Goal: Task Accomplishment & Management: Complete application form

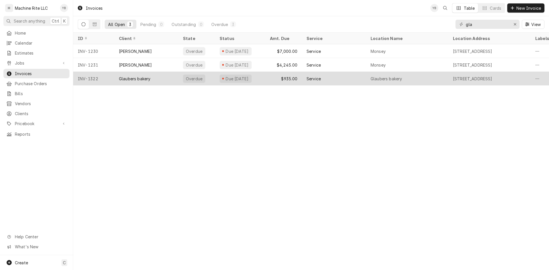
click at [122, 79] on div "Glaubers bakery" at bounding box center [134, 79] width 31 height 6
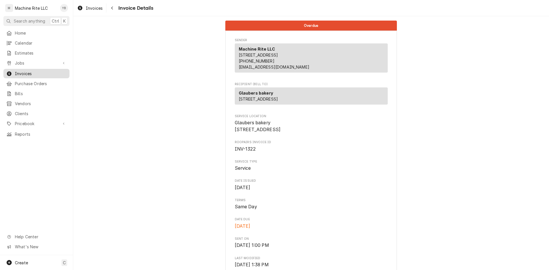
click at [27, 73] on span "Invoices" at bounding box center [41, 74] width 52 height 6
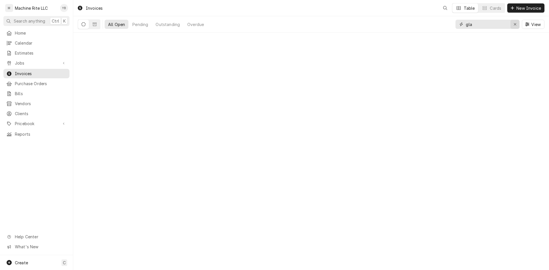
click at [516, 25] on icon "Erase input" at bounding box center [515, 24] width 3 height 4
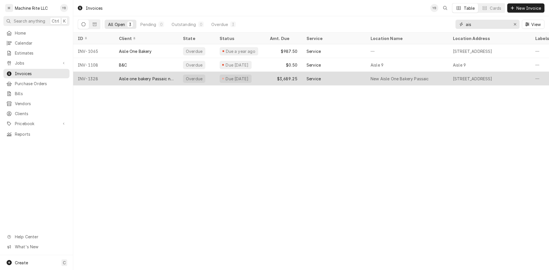
type input "ais"
click at [132, 81] on div "Aisle one bakery Passaic new" at bounding box center [146, 79] width 64 height 14
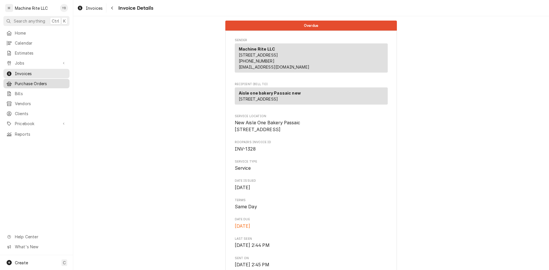
click at [21, 81] on span "Purchase Orders" at bounding box center [41, 84] width 52 height 6
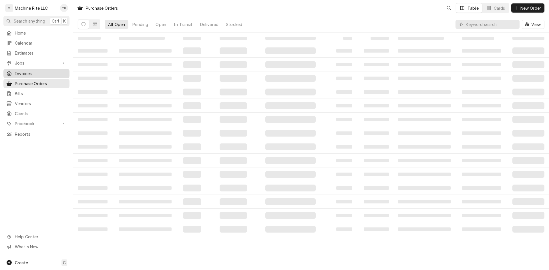
click at [23, 75] on div "Invoices" at bounding box center [37, 73] width 64 height 7
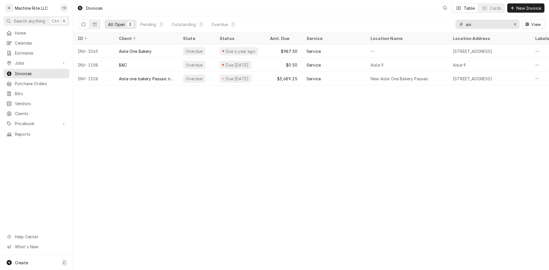
drag, startPoint x: 476, startPoint y: 23, endPoint x: 466, endPoint y: 23, distance: 9.8
click at [466, 23] on input "ais" at bounding box center [487, 24] width 43 height 9
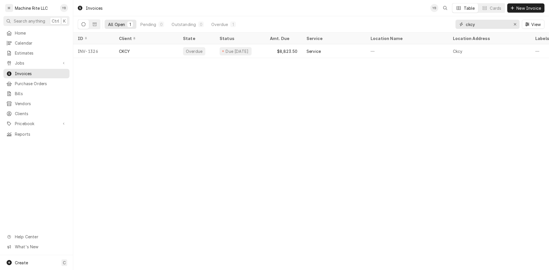
type input "ckcy"
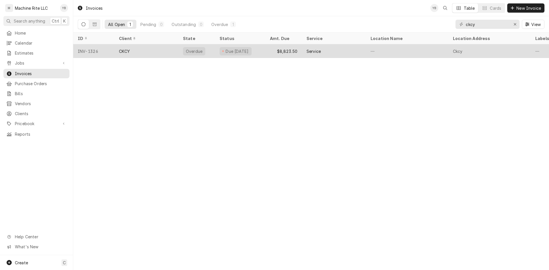
click at [287, 50] on div "$8,823.50" at bounding box center [284, 51] width 37 height 14
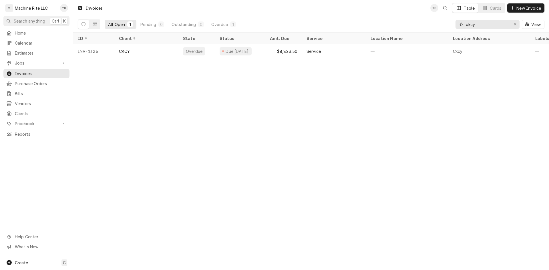
drag, startPoint x: 477, startPoint y: 27, endPoint x: 462, endPoint y: 26, distance: 15.5
click at [462, 26] on div "ckcy" at bounding box center [488, 24] width 64 height 9
click at [516, 26] on icon "Erase input" at bounding box center [515, 24] width 3 height 4
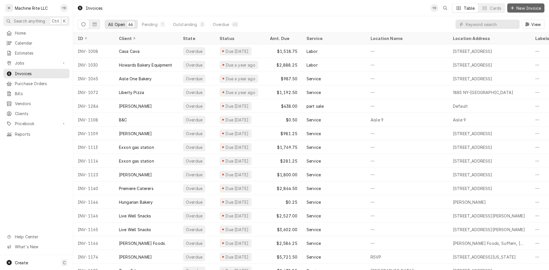
click at [519, 10] on span "New Invoice" at bounding box center [529, 8] width 27 height 6
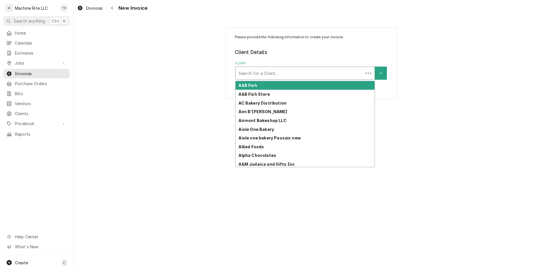
click at [281, 75] on div "Client" at bounding box center [300, 73] width 122 height 10
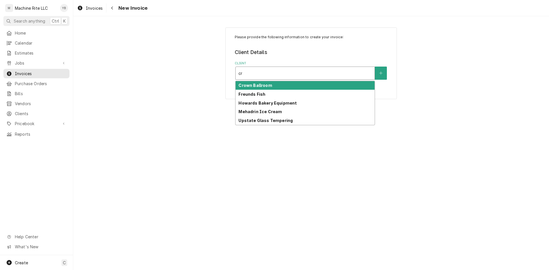
type input "c"
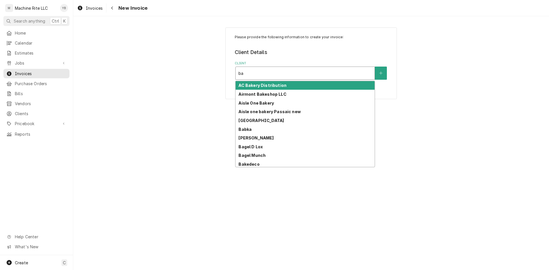
type input "bak"
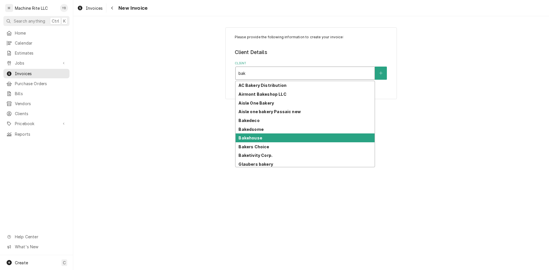
click at [246, 134] on div "Bakehouse" at bounding box center [305, 138] width 139 height 9
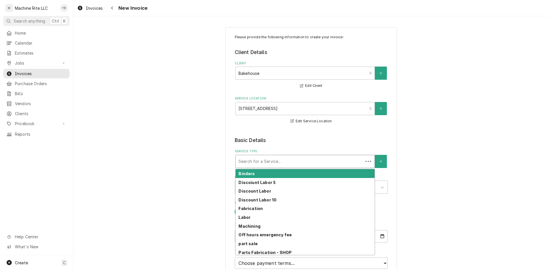
click at [301, 162] on div "Service Type" at bounding box center [300, 162] width 122 height 10
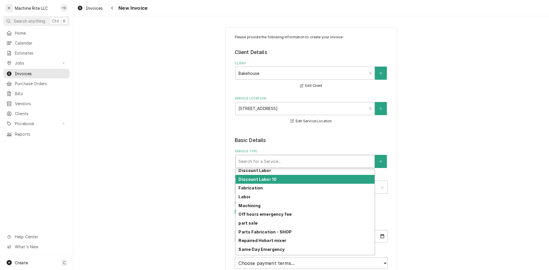
scroll to position [29, 0]
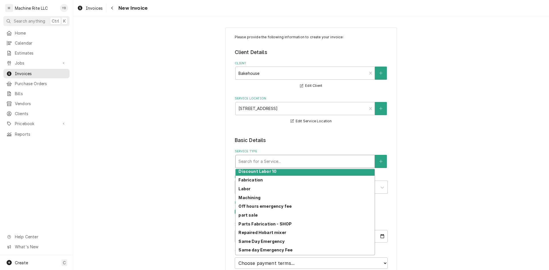
type input "6"
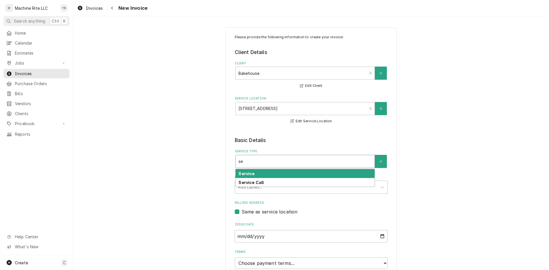
type input "ser"
click at [270, 171] on div "Service" at bounding box center [305, 173] width 139 height 9
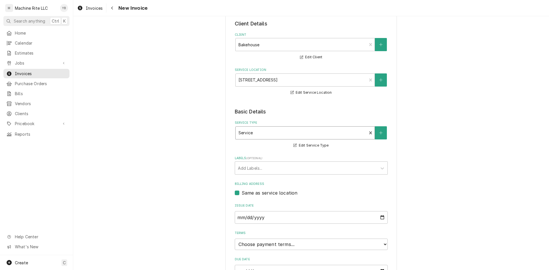
scroll to position [57, 0]
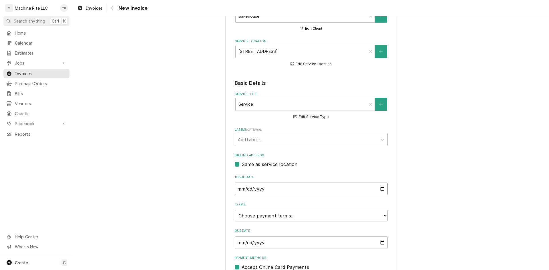
click at [380, 191] on input "2025-09-16" at bounding box center [311, 189] width 153 height 13
type input "2025-09-11"
click at [251, 215] on select "Choose payment terms... Same Day Net 7 Net 14 Net 21 Net 30 Net 45 Net 60 Net 90" at bounding box center [311, 215] width 153 height 11
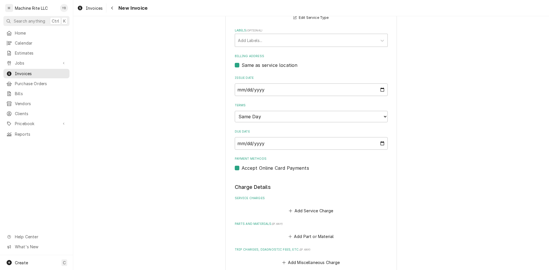
scroll to position [172, 0]
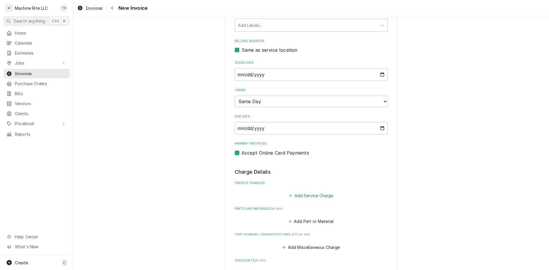
click at [306, 197] on button "Add Service Charge" at bounding box center [311, 196] width 46 height 8
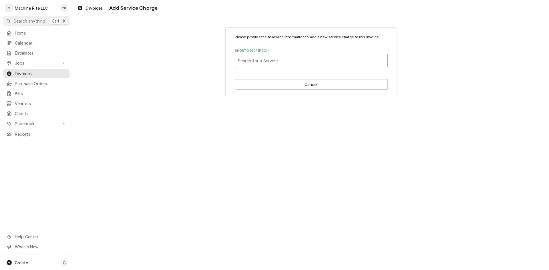
click at [282, 58] on div "Short Description" at bounding box center [311, 61] width 147 height 10
type input "6/26"
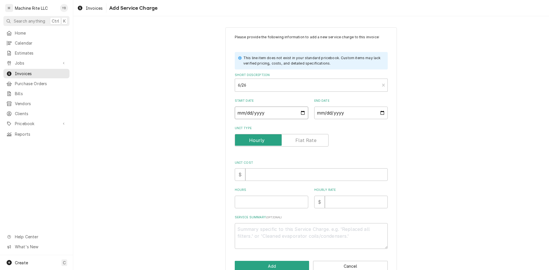
click at [299, 112] on input "Start Date" at bounding box center [272, 113] width 74 height 13
type textarea "x"
type input "2025-09-26"
click at [299, 115] on input "2025-09-26" at bounding box center [272, 113] width 74 height 13
click at [300, 114] on input "2025-09-26" at bounding box center [272, 113] width 74 height 13
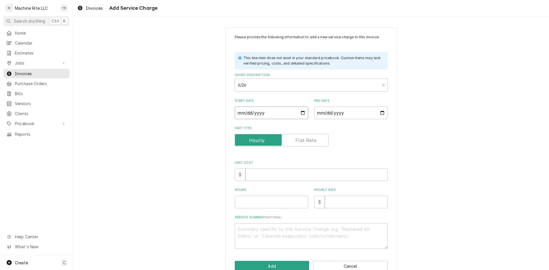
type textarea "x"
type input "2025-08-26"
type textarea "x"
type input "2025-07-26"
type textarea "x"
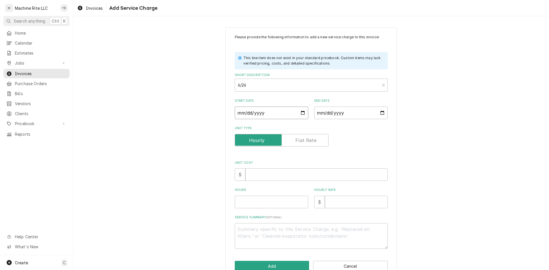
type input "2025-06-26"
type textarea "x"
type input "2025-05-26"
type textarea "x"
type input "2025-06-26"
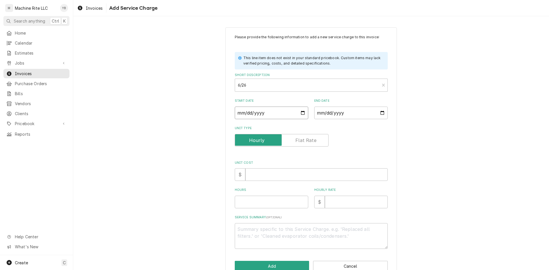
type textarea "x"
type input "2025-07-26"
type textarea "x"
type input "2025-06-26"
click at [328, 118] on input "End Date" at bounding box center [351, 113] width 74 height 13
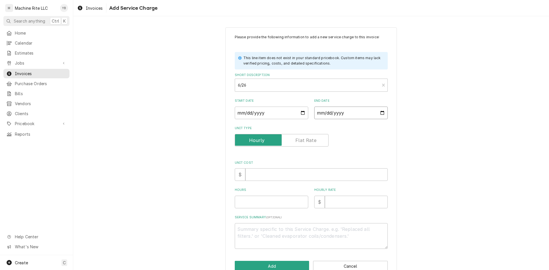
click at [382, 112] on input "End Date" at bounding box center [351, 113] width 74 height 13
type textarea "x"
type input "2025-08-16"
type textarea "x"
type input "2025-07-16"
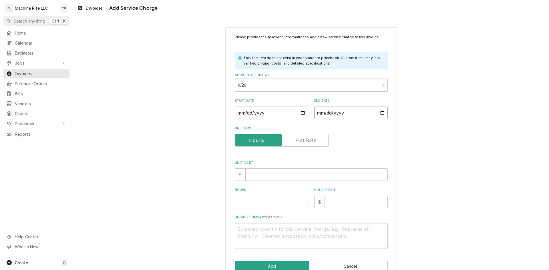
type textarea "x"
type input "2025-06-16"
type textarea "x"
type input "2025-05-16"
type textarea "x"
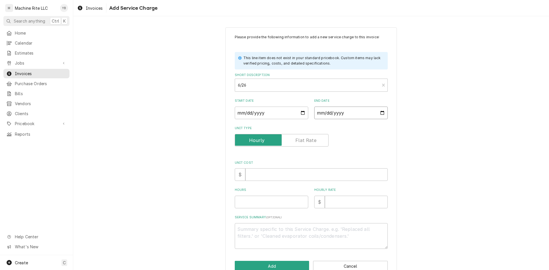
type input "2025-06-26"
click at [253, 176] on input "Unit Cost" at bounding box center [316, 175] width 142 height 13
type textarea "x"
type input "0"
click at [244, 203] on input "Hours" at bounding box center [272, 202] width 74 height 13
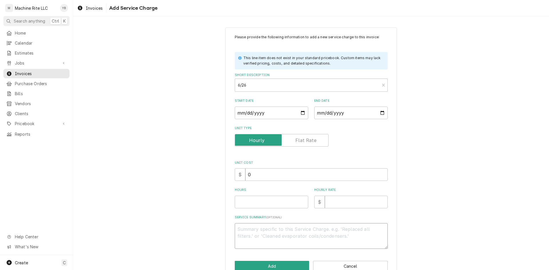
click at [257, 231] on textarea "Service Summary ( optional )" at bounding box center [311, 236] width 153 height 26
paste textarea "repaired left reach in freezer, middle fridge needs a cap tube, walk in cooler …"
type textarea "x"
type textarea "repaired left reach in freezer, middle fridge needs a cap tube, walk in cooler …"
click at [236, 229] on textarea "repaired left reach in freezer, middle fridge needs a cap tube, walk in cooler …" at bounding box center [311, 236] width 153 height 26
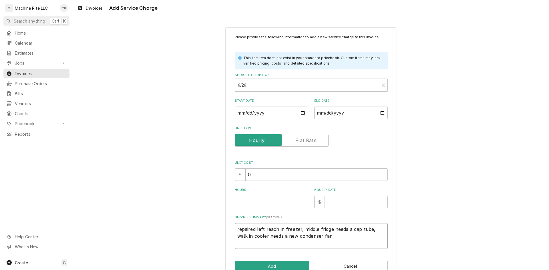
type textarea "x"
type textarea "Repaired left reach in freezer, middle fridge needs a cap tube, walk in cooler …"
click at [284, 205] on input "Hours" at bounding box center [272, 202] width 74 height 13
type textarea "x"
type input "1"
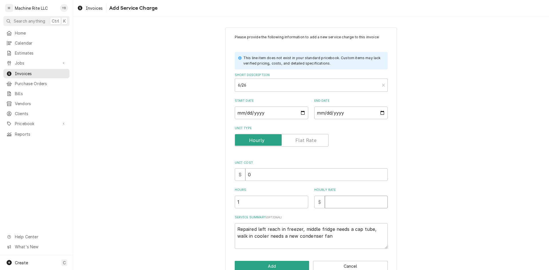
click at [332, 203] on input "Hourly Rate" at bounding box center [356, 202] width 63 height 13
type textarea "x"
type input "6"
type textarea "x"
type input "67"
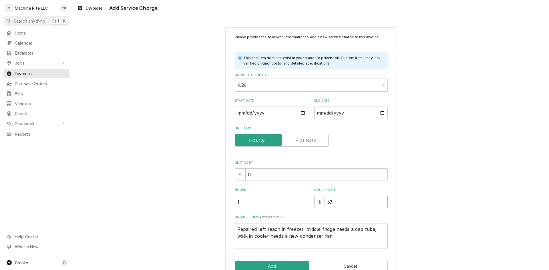
type textarea "x"
type input "675"
click at [278, 266] on button "Add" at bounding box center [272, 266] width 75 height 11
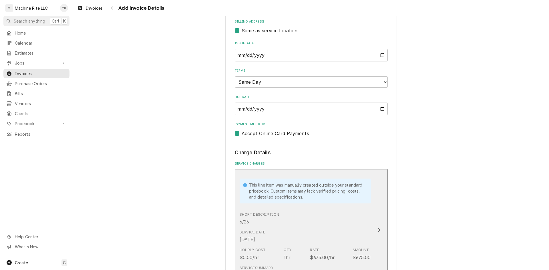
scroll to position [200, 0]
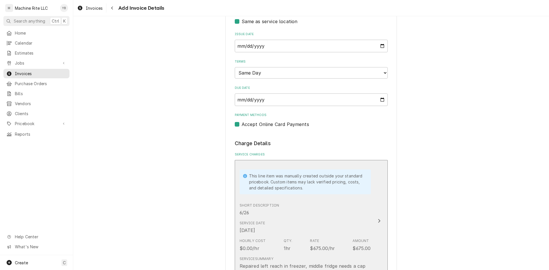
click at [293, 208] on div "Short Description 6/26" at bounding box center [305, 210] width 131 height 18
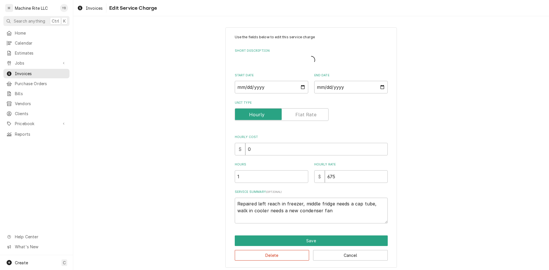
type textarea "x"
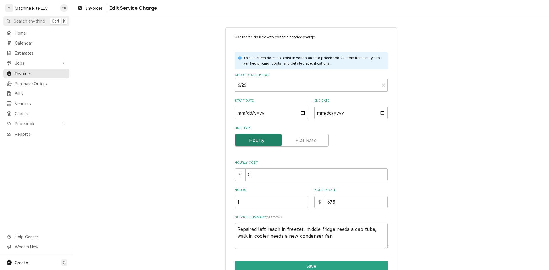
click at [301, 144] on input "Unit Type" at bounding box center [281, 140] width 89 height 13
checkbox input "true"
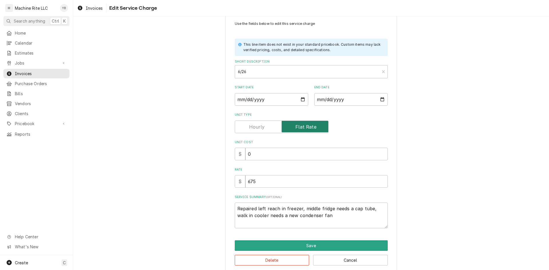
scroll to position [21, 0]
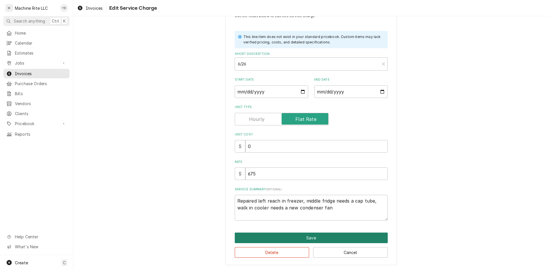
click at [326, 237] on button "Save" at bounding box center [311, 238] width 153 height 11
type textarea "x"
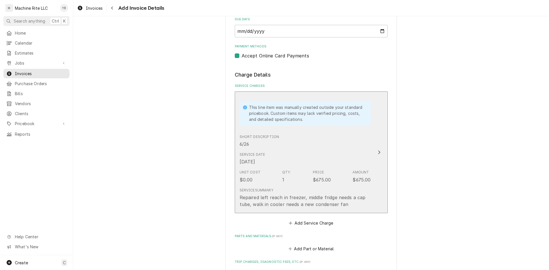
scroll to position [279, 0]
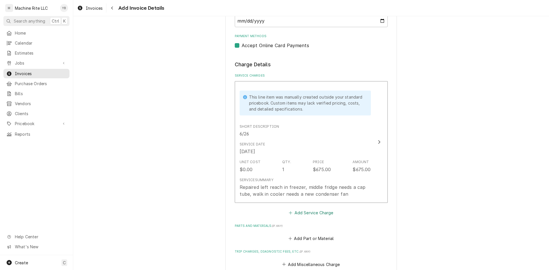
click at [320, 216] on button "Add Service Charge" at bounding box center [311, 213] width 46 height 8
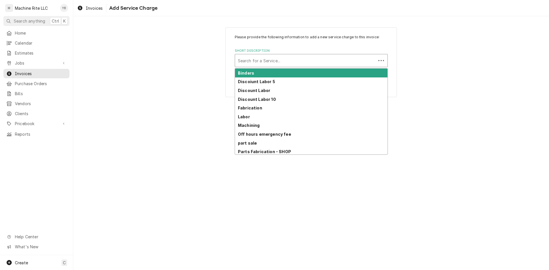
click at [268, 62] on div "Short Description" at bounding box center [305, 61] width 135 height 10
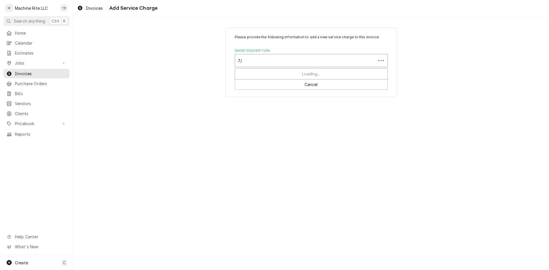
type input "7/9"
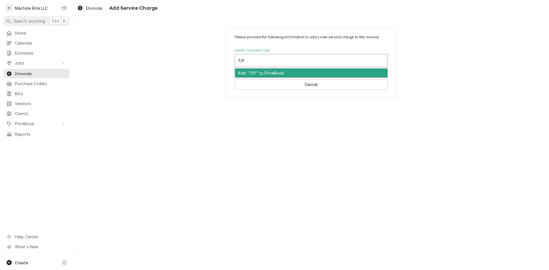
type textarea "x"
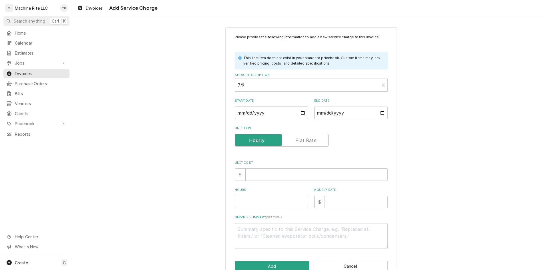
type input "0002-07-09"
type textarea "x"
type input "0020-07-09"
type textarea "x"
type input "0202-07-09"
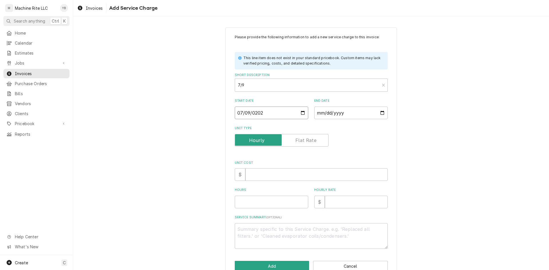
type textarea "x"
type input "2025-07-09"
type textarea "x"
type input "0002-07-09"
type textarea "x"
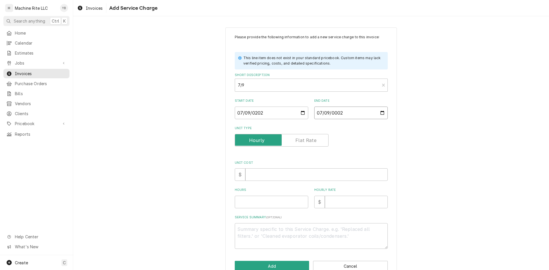
type input "0020-07-09"
type textarea "x"
type input "0202-07-09"
type textarea "x"
type input "2025-07-09"
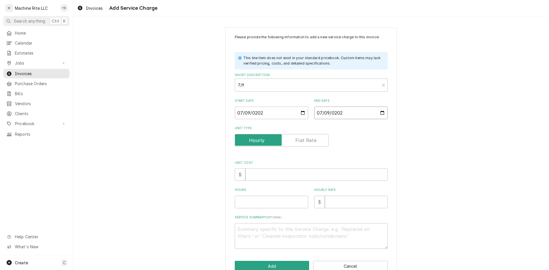
type textarea "x"
click at [300, 142] on label "Unit Type" at bounding box center [282, 140] width 94 height 13
click at [300, 142] on input "Unit Type" at bounding box center [281, 140] width 89 height 13
checkbox input "true"
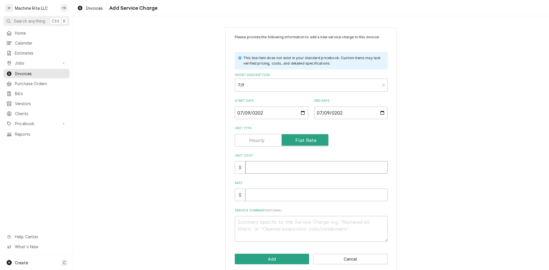
click at [318, 168] on input "Unit Cost" at bounding box center [316, 167] width 142 height 13
type textarea "x"
type input "0"
click at [266, 194] on input "Rate" at bounding box center [316, 195] width 142 height 13
type textarea "x"
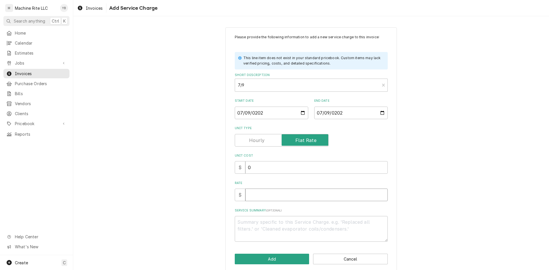
type input "7"
type textarea "x"
type input "70"
type textarea "x"
type input "700"
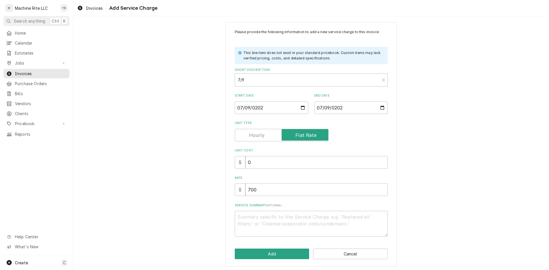
scroll to position [7, 0]
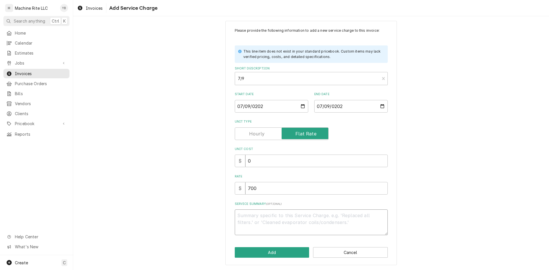
click at [311, 217] on textarea "Service Summary ( optional )" at bounding box center [311, 223] width 153 height 26
click at [246, 216] on textarea "Service Summary ( optional )" at bounding box center [311, 223] width 153 height 26
paste textarea "worked on freezers, will need 4 door switches paid"
type textarea "x"
type textarea "worked on freezers, will need 4 door switches paid"
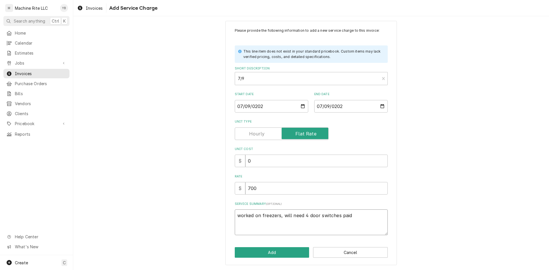
drag, startPoint x: 348, startPoint y: 216, endPoint x: 337, endPoint y: 217, distance: 10.9
click at [337, 217] on textarea "worked on freezers, will need 4 door switches paid" at bounding box center [311, 223] width 153 height 26
type textarea "x"
type textarea "worked on freezers, will need 4 door switches"
click at [263, 253] on button "Add" at bounding box center [272, 252] width 75 height 11
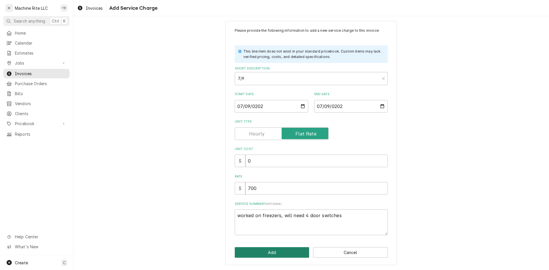
type textarea "x"
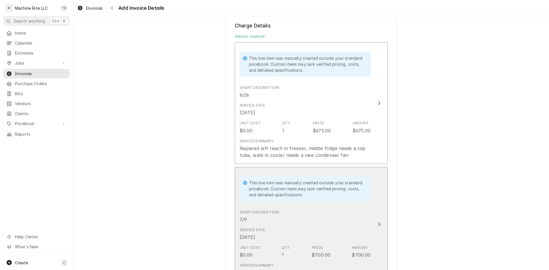
scroll to position [358, 0]
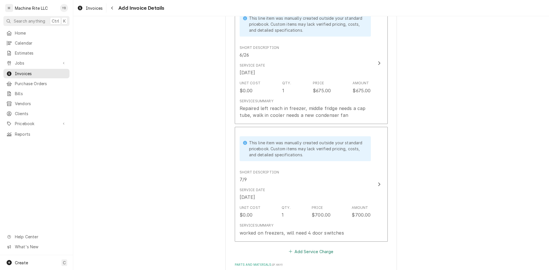
click at [296, 251] on button "Add Service Charge" at bounding box center [311, 252] width 46 height 8
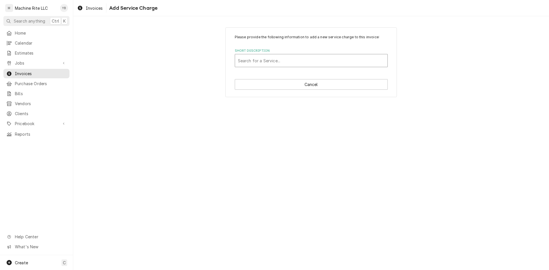
click at [293, 60] on div "Short Description" at bounding box center [311, 61] width 147 height 10
type input "7/15"
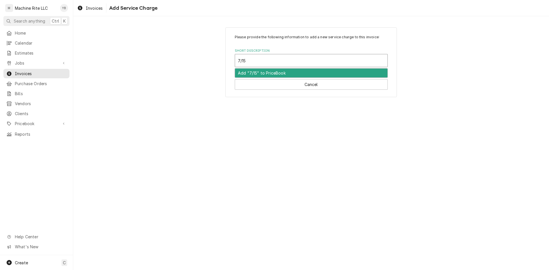
type textarea "x"
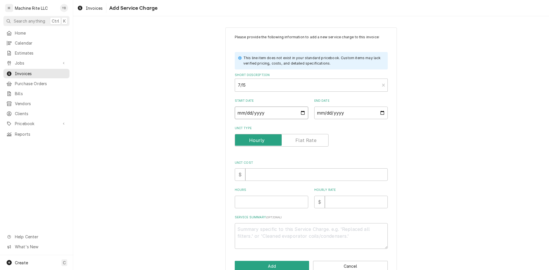
type input "0002-07-15"
type textarea "x"
type input "0020-07-15"
type textarea "x"
type input "0202-07-15"
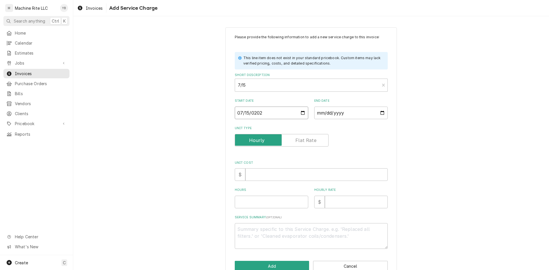
type textarea "x"
type input "2025-07-15"
type textarea "x"
type input "0002-07-15"
type textarea "x"
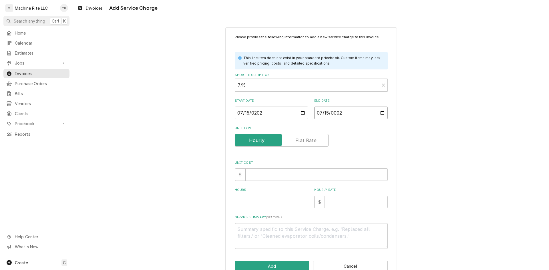
type input "0020-07-15"
type textarea "x"
type input "0202-07-15"
type textarea "x"
type input "2025-07-15"
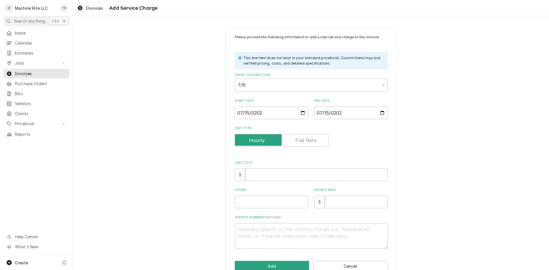
click at [259, 168] on div "Unit Cost $" at bounding box center [311, 171] width 153 height 20
click at [259, 171] on input "Unit Cost" at bounding box center [316, 175] width 142 height 13
type textarea "x"
type input "0"
click at [290, 137] on input "Unit Type" at bounding box center [281, 140] width 89 height 13
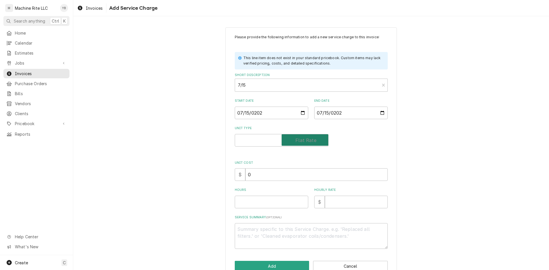
checkbox input "true"
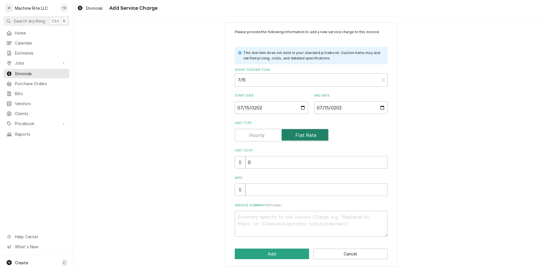
scroll to position [7, 0]
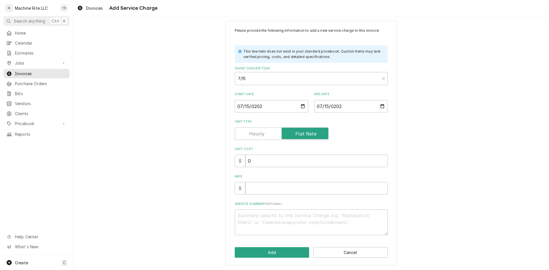
click at [247, 196] on div "Please provide the following information to add a new service charge to this in…" at bounding box center [311, 131] width 153 height 207
click at [250, 190] on input "Rate" at bounding box center [316, 188] width 142 height 13
type textarea "x"
type input "4"
type textarea "x"
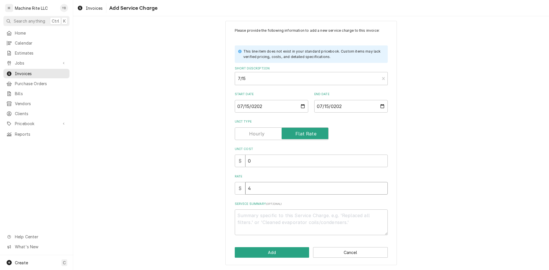
type input "40"
type textarea "x"
type input "402"
click at [302, 229] on textarea "Service Summary ( optional )" at bounding box center [311, 223] width 153 height 26
paste textarea "worked on 2 freezers replaced 4 door switches"
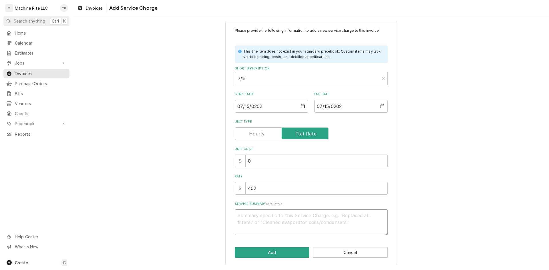
type textarea "x"
type textarea "worked on 2 freezers replaced 4 door switches"
click at [253, 252] on button "Add" at bounding box center [272, 252] width 75 height 11
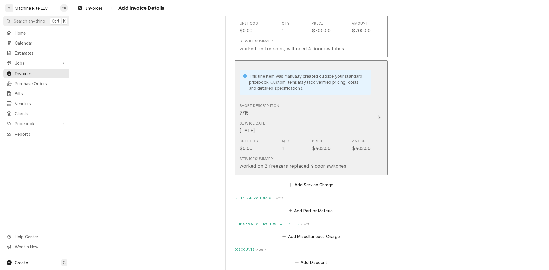
scroll to position [552, 0]
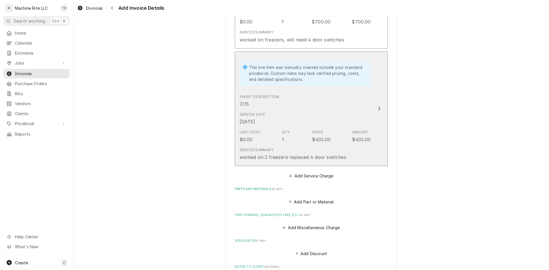
click at [300, 134] on div "Unit Cost $0.00 Qty. 1 Price $402.00 Amount $402.00" at bounding box center [305, 137] width 131 height 18
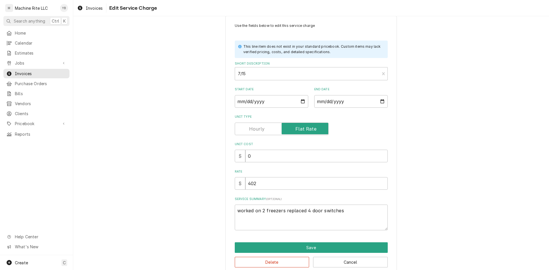
scroll to position [21, 0]
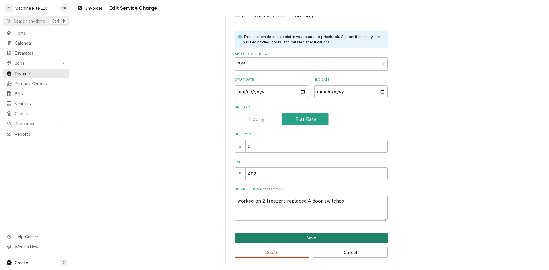
click at [298, 241] on button "Save" at bounding box center [311, 238] width 153 height 11
type textarea "x"
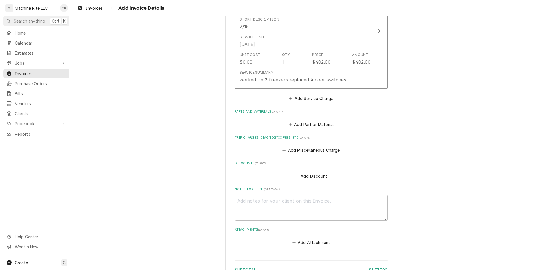
scroll to position [631, 0]
click at [300, 98] on button "Add Service Charge" at bounding box center [311, 97] width 46 height 8
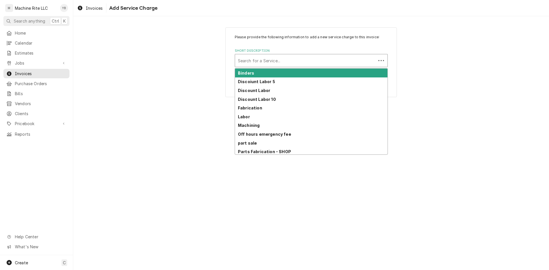
click at [254, 61] on div "Short Description" at bounding box center [305, 61] width 135 height 10
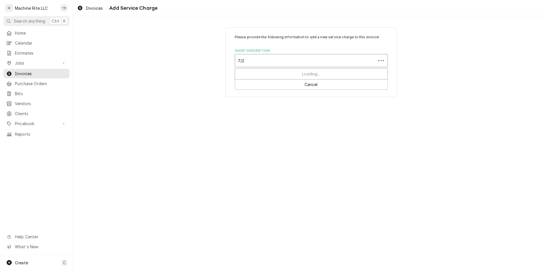
type input "7/21"
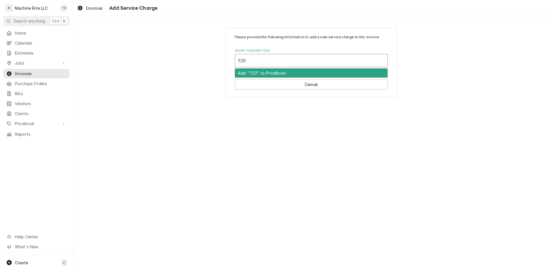
type textarea "x"
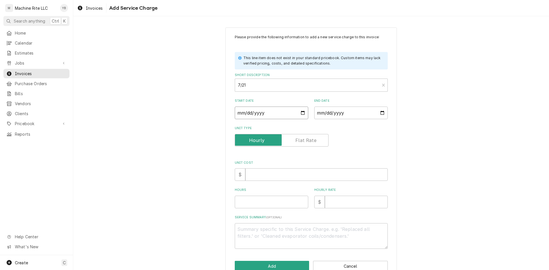
type input "0002-07-21"
type textarea "x"
type input "0020-07-21"
type textarea "x"
type input "0202-07-21"
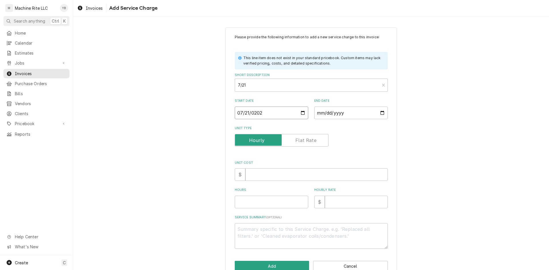
type textarea "x"
type input "2025-07-21"
type textarea "x"
type input "0002-07-21"
type textarea "x"
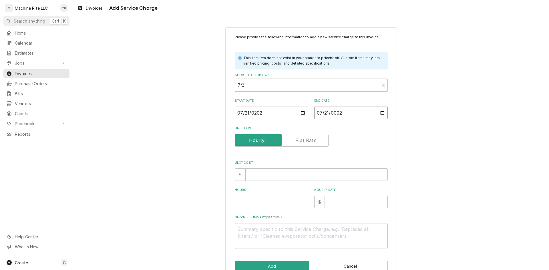
type input "0020-07-21"
type textarea "x"
type input "0202-07-21"
type textarea "x"
type input "2025-07-21"
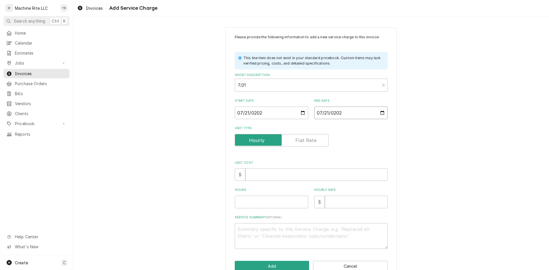
type textarea "x"
click at [306, 140] on label "Unit Type" at bounding box center [282, 140] width 94 height 13
click at [306, 140] on input "Unit Type" at bounding box center [281, 140] width 89 height 13
checkbox input "true"
type textarea "x"
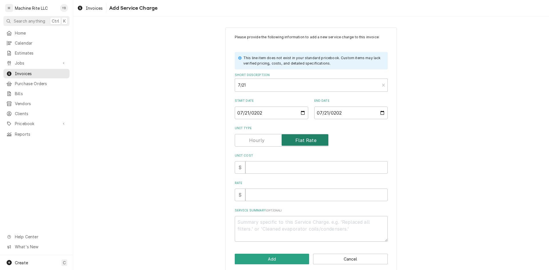
click at [263, 140] on input "Unit Type" at bounding box center [281, 140] width 89 height 13
checkbox input "false"
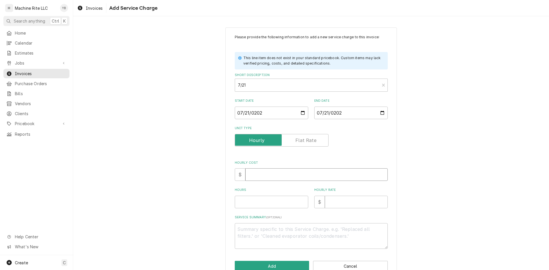
click at [260, 171] on input "Hourly Cost" at bounding box center [316, 175] width 142 height 13
type textarea "x"
type input "0"
type textarea "x"
type input "1"
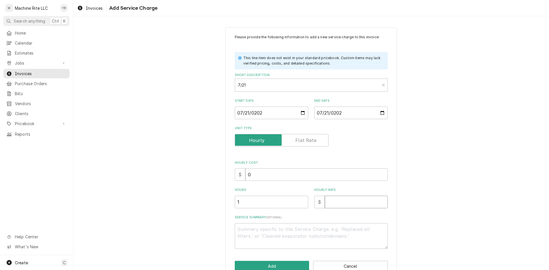
type textarea "x"
type input "2"
type textarea "x"
type input "22"
type textarea "x"
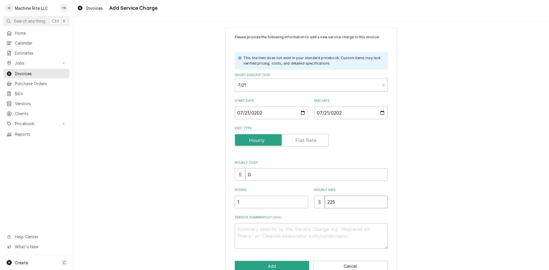
type input "225"
paste textarea "did a temporary repair on Koenig machine, will need to replace door latches and…"
type textarea "x"
type textarea "did a temporary repair on Koenig machine, will need to replace door latches and…"
drag, startPoint x: 238, startPoint y: 229, endPoint x: 232, endPoint y: 229, distance: 6.0
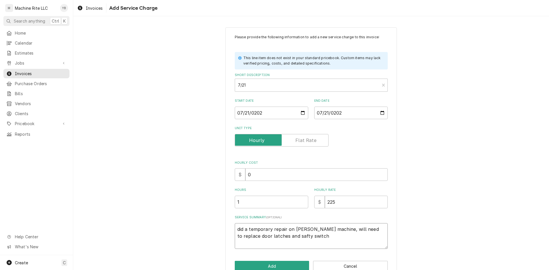
click at [232, 229] on div "Please provide the following information to add a new service charge to this in…" at bounding box center [311, 153] width 172 height 252
type textarea "x"
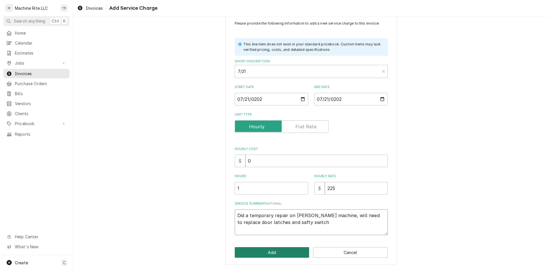
type textarea "Did a temporary repair on [PERSON_NAME] machine, will need to replace door latc…"
click at [276, 252] on button "Add" at bounding box center [272, 252] width 75 height 11
type textarea "x"
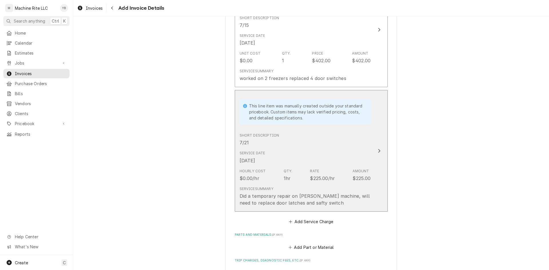
scroll to position [624, 0]
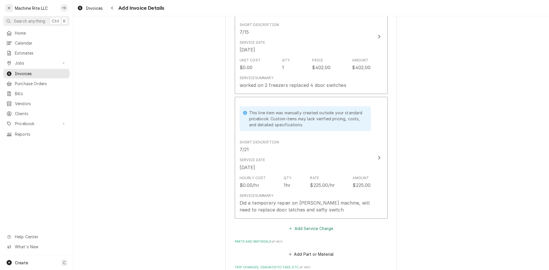
click at [303, 230] on button "Add Service Charge" at bounding box center [311, 229] width 46 height 8
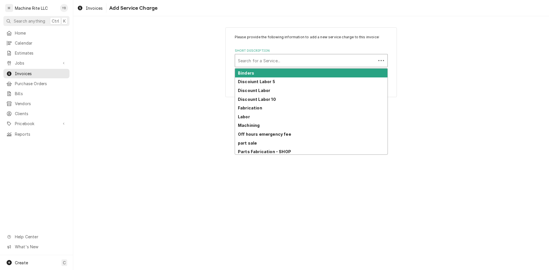
click at [263, 62] on div "Short Description" at bounding box center [305, 61] width 135 height 10
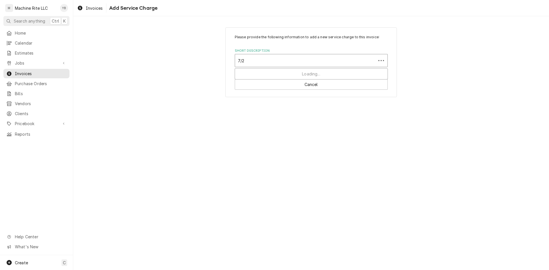
type input "7/23"
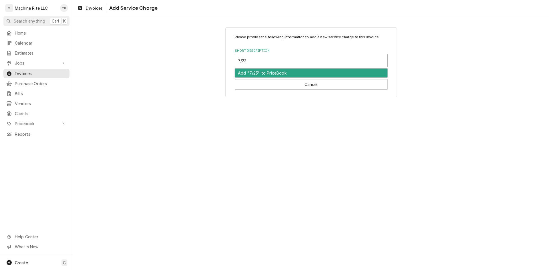
type textarea "x"
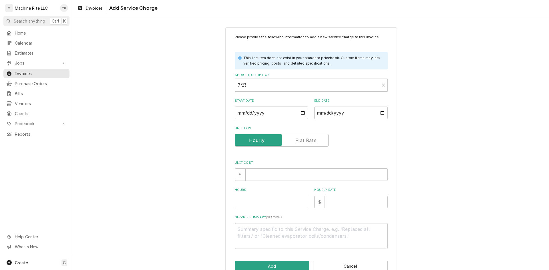
type input "0002-07-23"
type textarea "x"
type input "0020-07-23"
type textarea "x"
type input "0202-07-23"
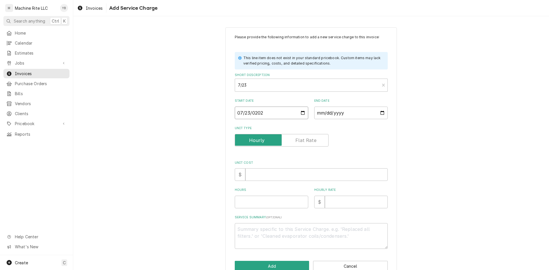
type textarea "x"
type input "2025-07-23"
type textarea "x"
type input "0002-07-23"
type textarea "x"
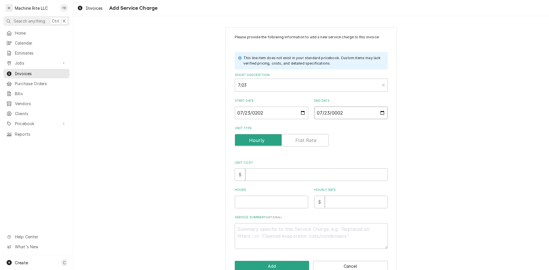
type input "0022-07-23"
type textarea "x"
type input "0225-07-23"
type textarea "x"
type input "2252-07-23"
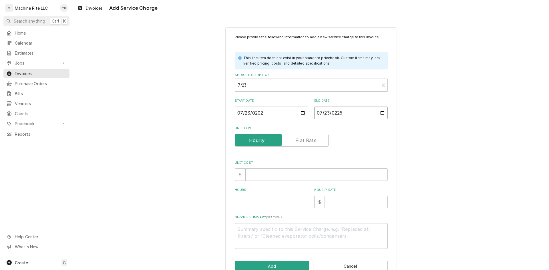
type textarea "x"
type input "22520-07-23"
type textarea "x"
type input "225202-07-23"
type textarea "x"
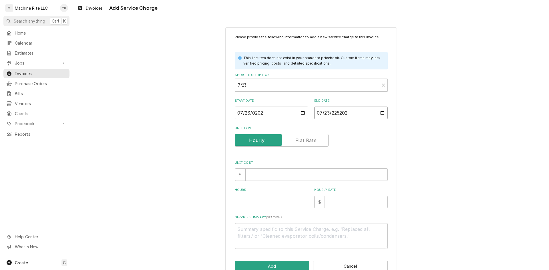
type input "252025-07-23"
type textarea "x"
type input "0002-07-23"
type textarea "x"
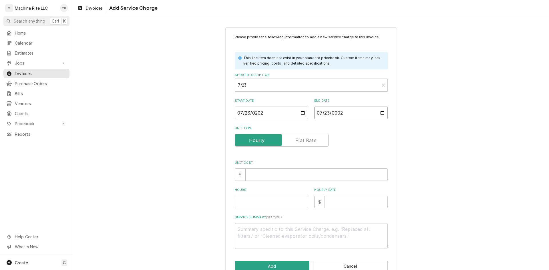
type input "0020-07-23"
type textarea "x"
type input "0202-07-23"
type textarea "x"
type input "2025-07-23"
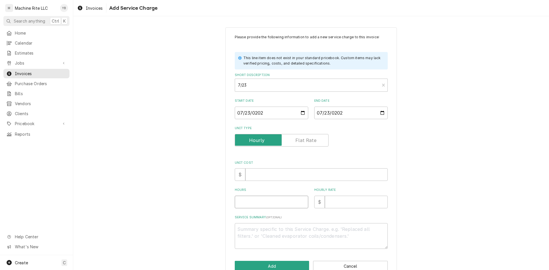
type textarea "x"
type input "0"
click at [246, 177] on input "Unit Cost" at bounding box center [316, 175] width 142 height 13
type textarea "x"
type input "0"
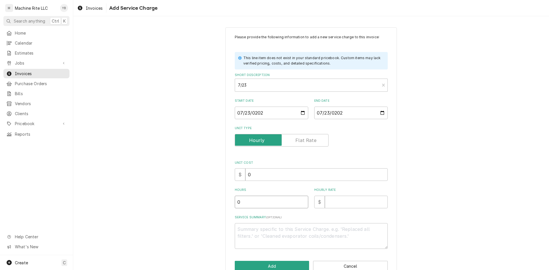
type textarea "x"
type input ".7"
type textarea "x"
type input ".75"
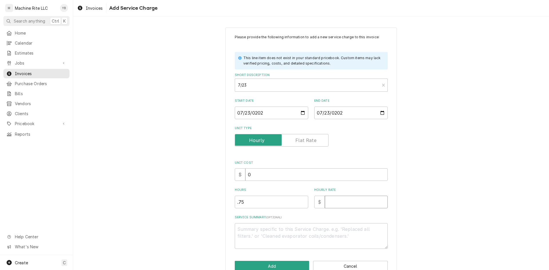
type textarea "x"
type input "2"
type textarea "x"
type input "22"
type textarea "x"
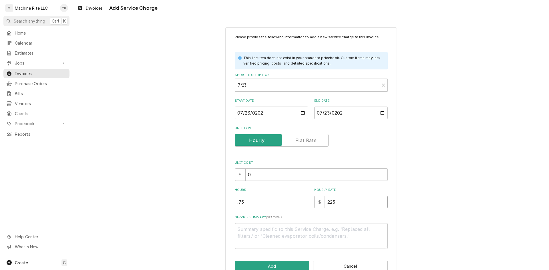
type input "225"
click at [249, 237] on textarea "Service Summary ( optional )" at bounding box center [311, 236] width 153 height 26
paste textarea "repaired oven gearbox, replaced seal and oil"
type textarea "x"
type textarea "repaired oven gearbox, replaced seal and oil"
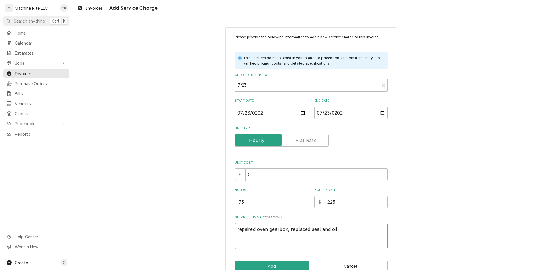
click at [237, 230] on textarea "repaired oven gearbox, replaced seal and oil" at bounding box center [311, 236] width 153 height 26
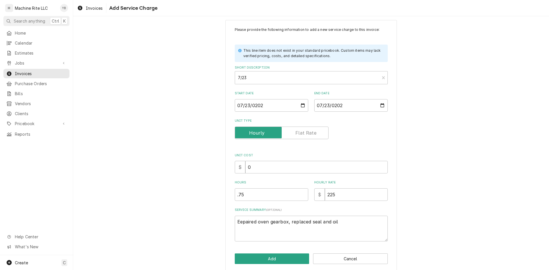
scroll to position [14, 0]
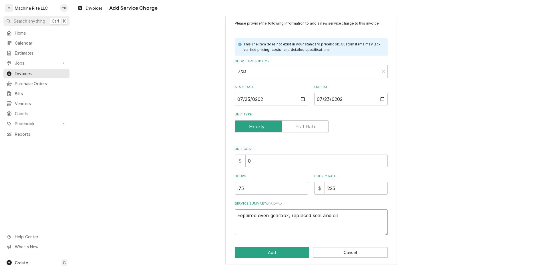
click at [236, 217] on textarea "Eepaired oven gearbox, replaced seal and oil" at bounding box center [311, 223] width 153 height 26
click at [238, 217] on textarea "REepaired oven gearbox, replaced seal and oil" at bounding box center [311, 223] width 153 height 26
click at [249, 256] on button "Add" at bounding box center [272, 252] width 75 height 11
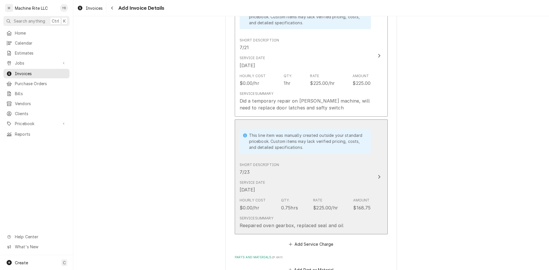
scroll to position [760, 0]
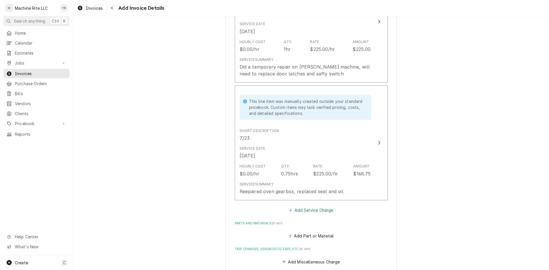
click at [295, 208] on button "Add Service Charge" at bounding box center [311, 210] width 46 height 8
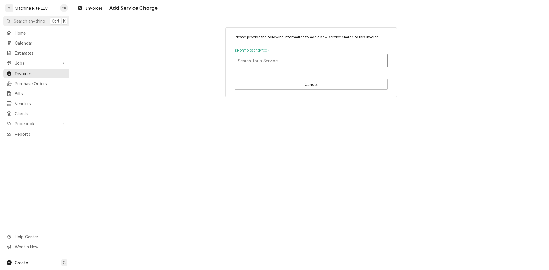
click at [257, 64] on div "Short Description" at bounding box center [311, 61] width 147 height 10
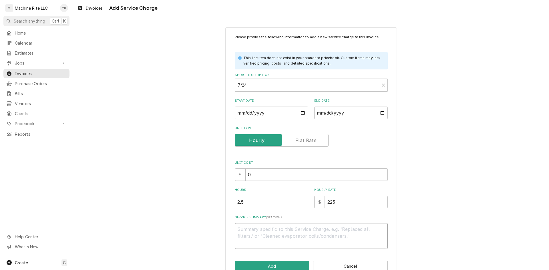
click at [273, 229] on textarea "Service Summary ( optional )" at bounding box center [311, 236] width 153 height 26
paste textarea "repaired Koenig divider, replaced 3 door latches, and adjusted door switch. Ins…"
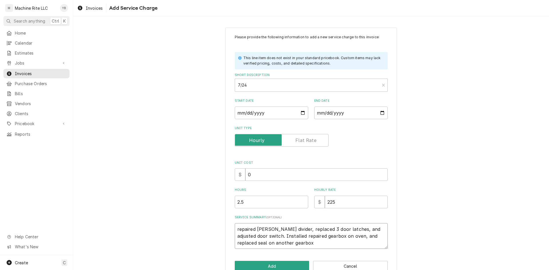
click at [235, 229] on textarea "repaired Koenig divider, replaced 3 door latches, and adjusted door switch. Ins…" at bounding box center [311, 236] width 153 height 26
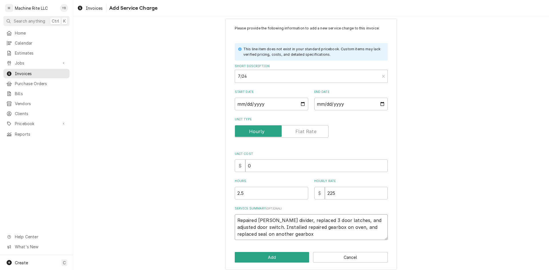
scroll to position [14, 0]
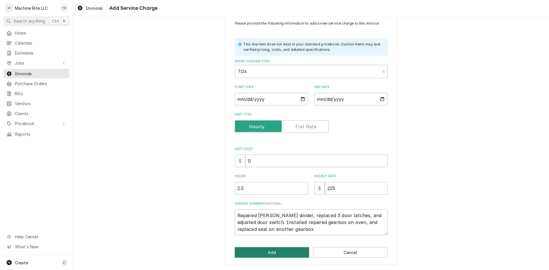
click at [272, 253] on button "Add" at bounding box center [272, 252] width 75 height 11
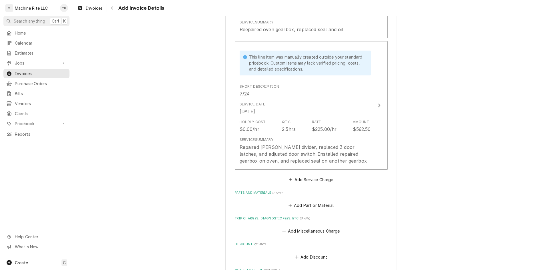
scroll to position [925, 0]
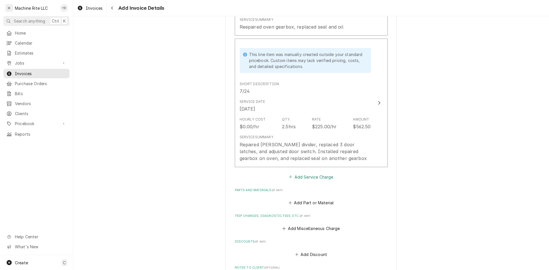
click at [292, 180] on button "Add Service Charge" at bounding box center [311, 177] width 46 height 8
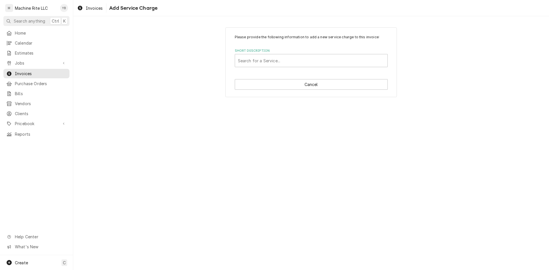
click at [279, 51] on label "Short Description" at bounding box center [311, 51] width 153 height 5
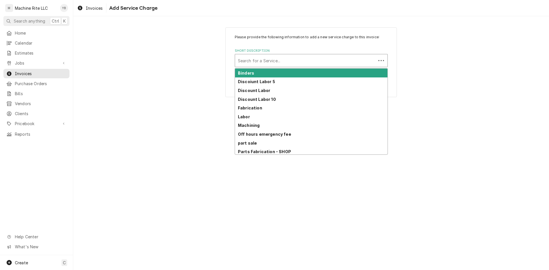
click at [278, 55] on div "Search for a Service..." at bounding box center [305, 60] width 141 height 13
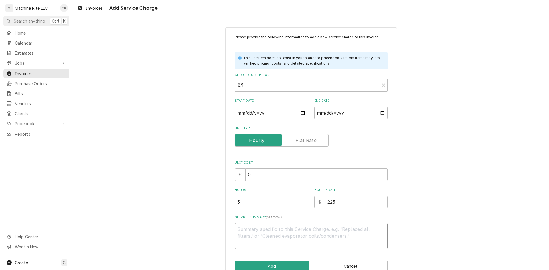
click at [253, 228] on textarea "Service Summary ( optional )" at bounding box center [311, 236] width 153 height 26
paste textarea "replaced door switch, weld all 4 caster brackets on Koenig dough divider"
click at [237, 229] on textarea "replaced door switch, weld all 4 caster brackets on Koenig dough divider" at bounding box center [311, 236] width 153 height 26
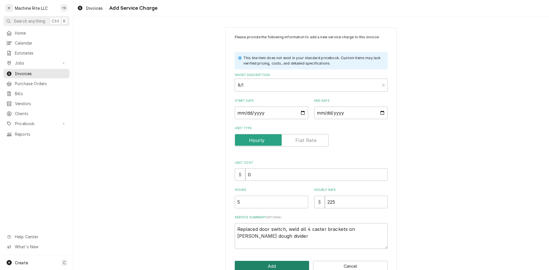
click at [274, 264] on button "Add" at bounding box center [272, 266] width 75 height 11
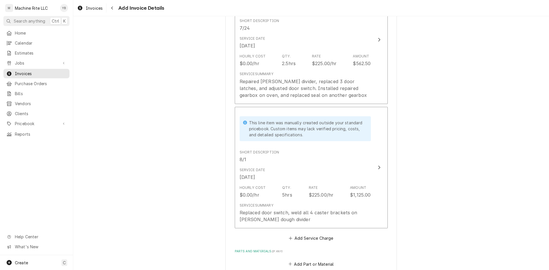
scroll to position [1004, 0]
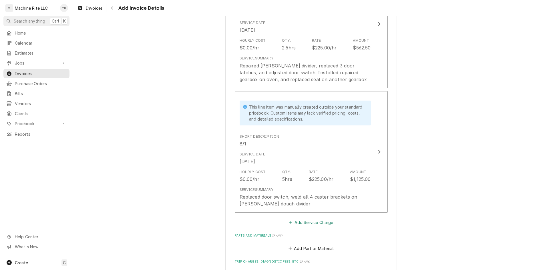
click at [310, 225] on button "Add Service Charge" at bounding box center [311, 223] width 46 height 8
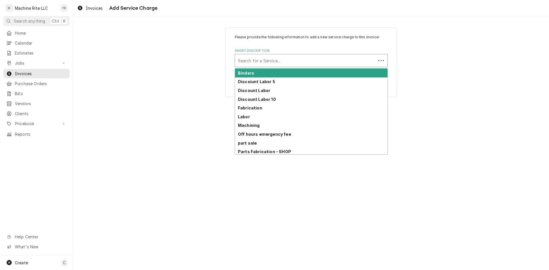
click at [292, 62] on div "Short Description" at bounding box center [305, 61] width 135 height 10
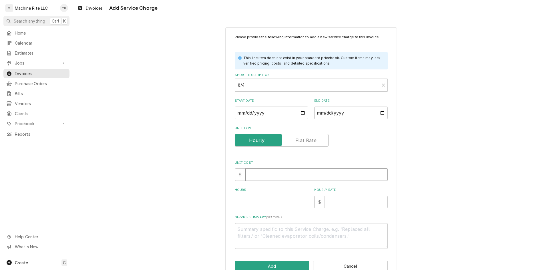
click at [253, 175] on input "Unit Cost" at bounding box center [316, 175] width 142 height 13
paste textarea "repaired [PERSON_NAME] dough divider, found loose clutch/ break module"
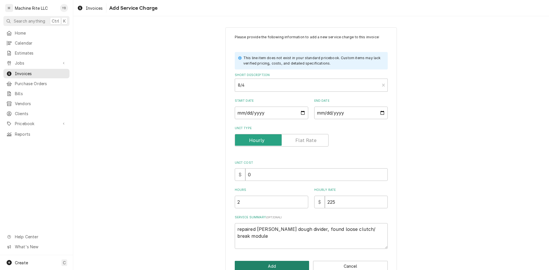
click at [259, 263] on button "Add" at bounding box center [272, 266] width 75 height 11
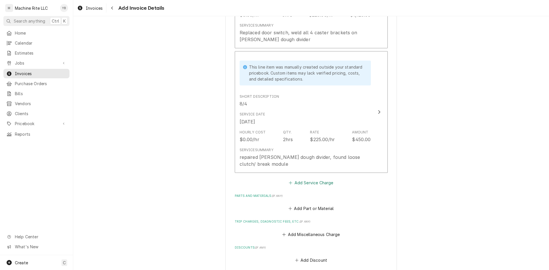
scroll to position [1168, 0]
click at [290, 185] on button "Add Service Charge" at bounding box center [311, 183] width 46 height 8
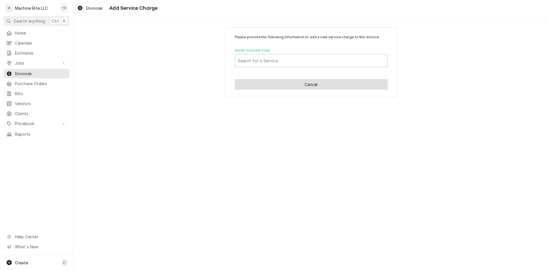
click at [314, 88] on button "Cancel" at bounding box center [311, 84] width 153 height 11
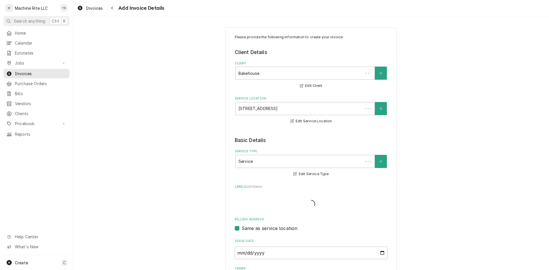
scroll to position [1162, 0]
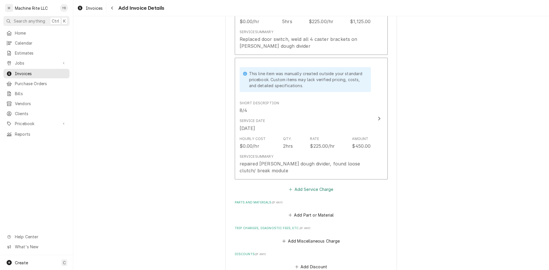
click at [296, 191] on button "Add Service Charge" at bounding box center [311, 190] width 46 height 8
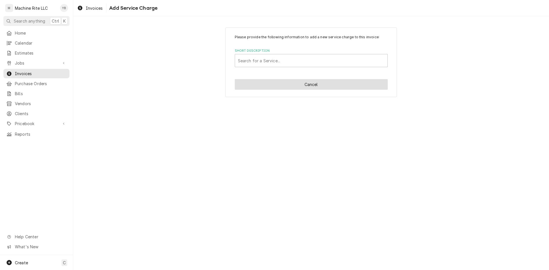
click at [302, 88] on button "Cancel" at bounding box center [311, 84] width 153 height 11
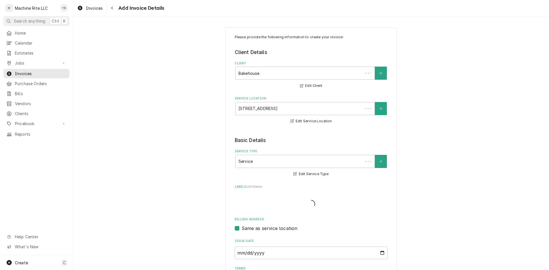
scroll to position [1155, 0]
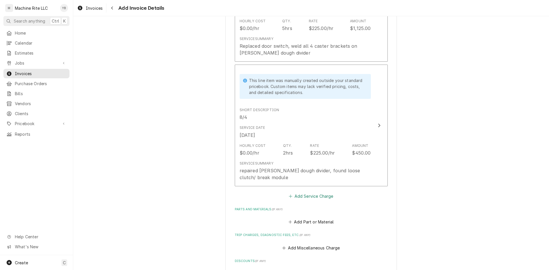
click at [299, 194] on button "Add Service Charge" at bounding box center [311, 197] width 46 height 8
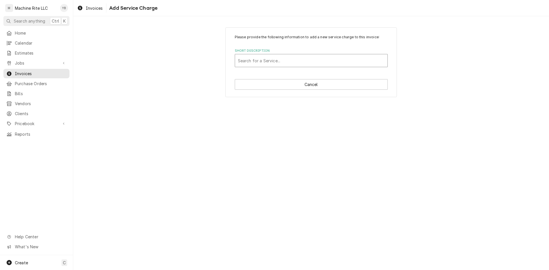
click at [259, 57] on div "Short Description" at bounding box center [311, 61] width 147 height 10
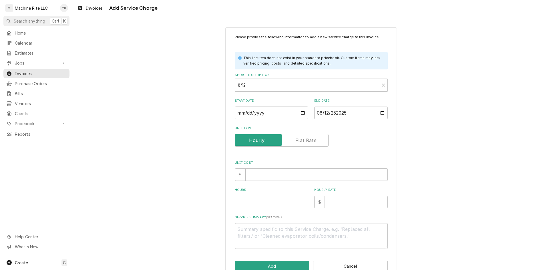
click at [280, 117] on input "2025-08-12" at bounding box center [272, 113] width 74 height 13
click at [331, 194] on div "Hourly Rate $" at bounding box center [351, 198] width 74 height 20
click at [332, 201] on input "Hourly Rate" at bounding box center [356, 202] width 63 height 13
click at [251, 233] on textarea "Service Summary ( optional )" at bounding box center [311, 236] width 153 height 26
paste textarea "worked on oven, will need a new spark cable. Greased and oiled right mixer. Mea…"
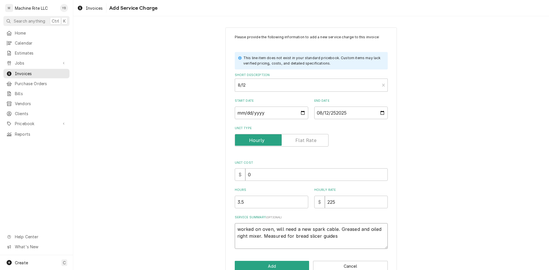
scroll to position [14, 0]
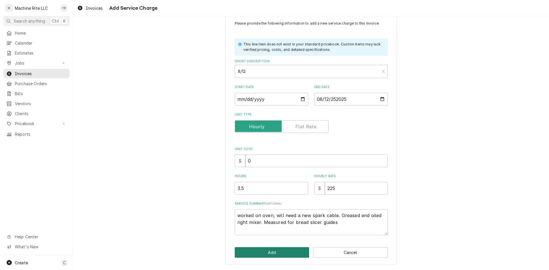
click at [261, 249] on button "Add" at bounding box center [272, 252] width 75 height 11
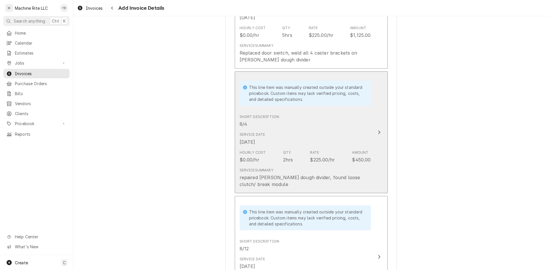
scroll to position [1262, 0]
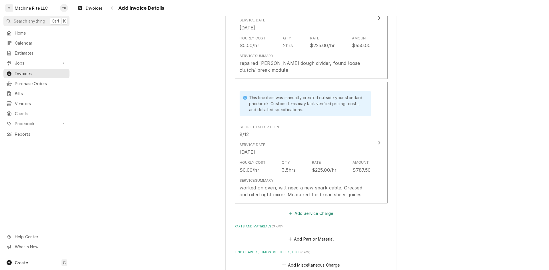
click at [296, 216] on button "Add Service Charge" at bounding box center [311, 213] width 46 height 8
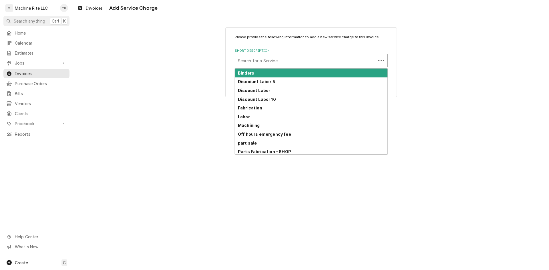
click at [256, 63] on div "Short Description" at bounding box center [305, 61] width 135 height 10
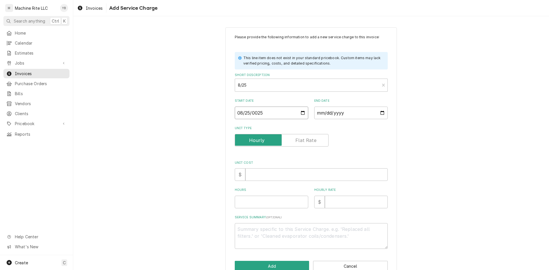
click at [303, 113] on input "0025-08-25" at bounding box center [272, 113] width 74 height 13
click at [301, 113] on input "0025-08-25" at bounding box center [272, 113] width 74 height 13
click at [274, 113] on input "0025-08-25" at bounding box center [272, 113] width 74 height 13
drag, startPoint x: 274, startPoint y: 113, endPoint x: 255, endPoint y: 113, distance: 19.2
click at [255, 113] on input "0025-08-25" at bounding box center [272, 113] width 74 height 13
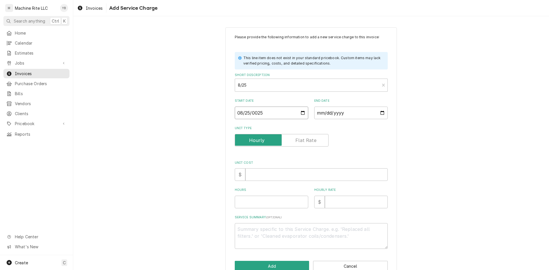
click at [256, 113] on input "0025-08-25" at bounding box center [272, 113] width 74 height 13
paste textarea "checked sheeter by [PERSON_NAME]"
click at [276, 265] on button "Add" at bounding box center [272, 266] width 75 height 11
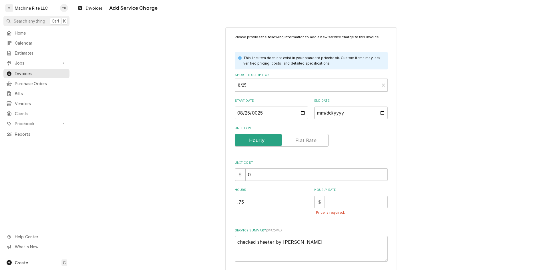
click at [332, 209] on div "Price is required." at bounding box center [351, 213] width 74 height 9
click at [332, 203] on input "Hourly Rate" at bounding box center [356, 202] width 63 height 13
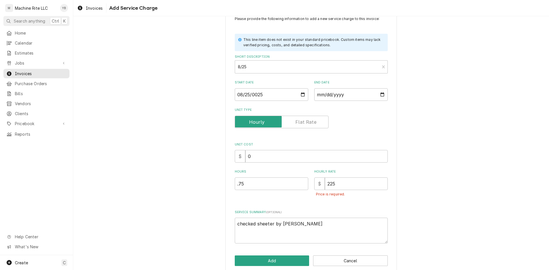
scroll to position [27, 0]
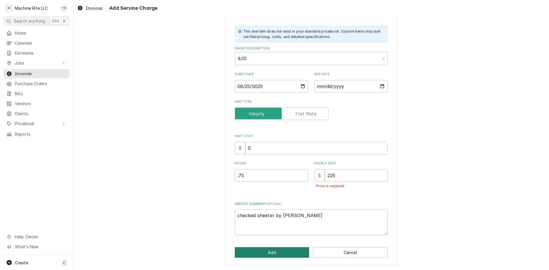
click at [273, 249] on button "Add" at bounding box center [272, 252] width 75 height 11
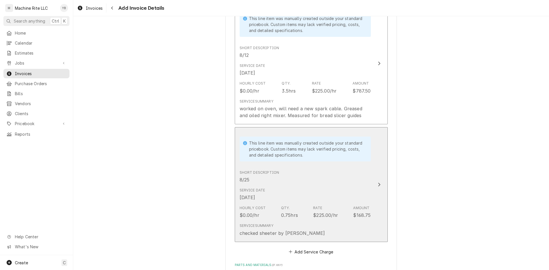
scroll to position [1456, 0]
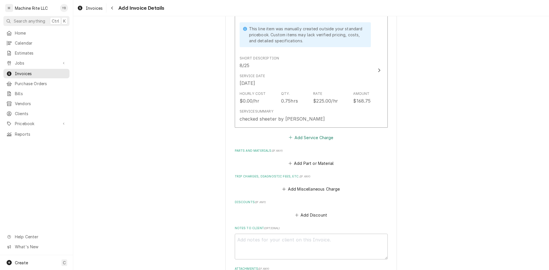
click at [308, 138] on button "Add Service Charge" at bounding box center [311, 138] width 46 height 8
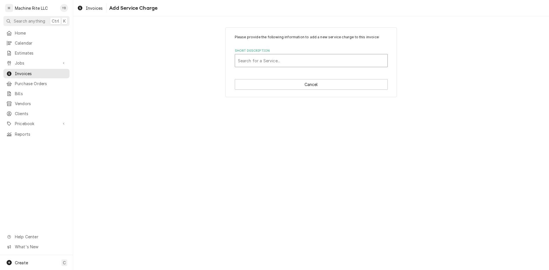
click at [270, 63] on div "Short Description" at bounding box center [311, 61] width 147 height 10
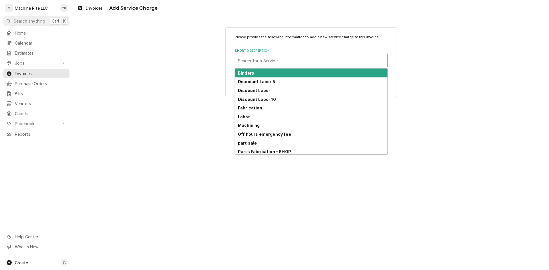
click at [310, 64] on div "Short Description" at bounding box center [311, 61] width 147 height 10
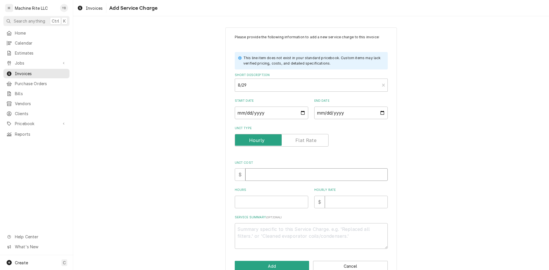
click at [252, 177] on input "Unit Cost" at bounding box center [316, 175] width 142 height 13
click at [260, 201] on input "Hours" at bounding box center [272, 202] width 74 height 13
click at [336, 204] on input "Hourly Rate" at bounding box center [356, 202] width 63 height 13
click at [238, 229] on textarea "Service Summary ( optional )" at bounding box center [311, 236] width 153 height 26
paste textarea "repaired oven, replaced spark cable and test. Did a temporary repair on sealer,…"
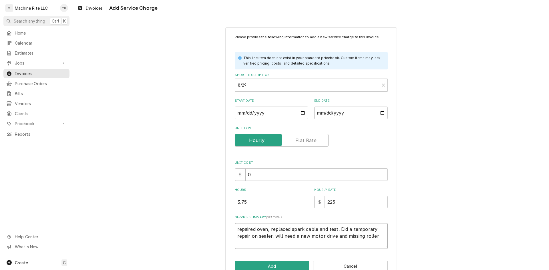
click at [237, 229] on textarea "repaired oven, replaced spark cable and test. Did a temporary repair on sealer,…" at bounding box center [311, 236] width 153 height 26
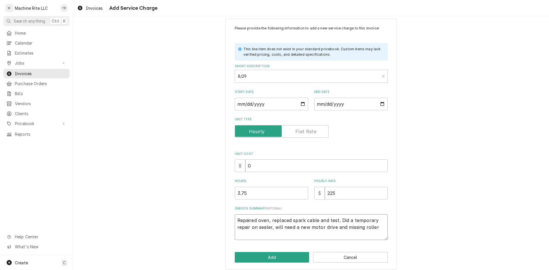
scroll to position [14, 0]
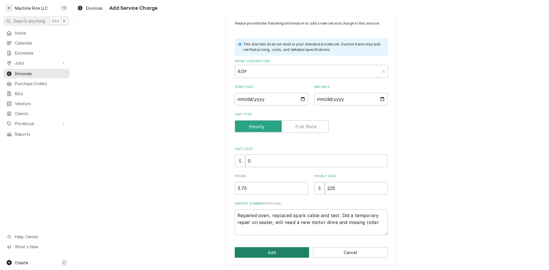
click at [269, 250] on button "Add" at bounding box center [272, 252] width 75 height 11
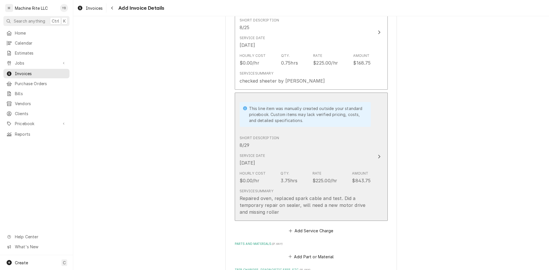
scroll to position [1506, 0]
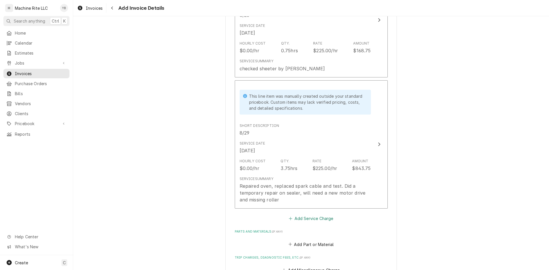
click at [307, 220] on button "Add Service Charge" at bounding box center [311, 219] width 46 height 8
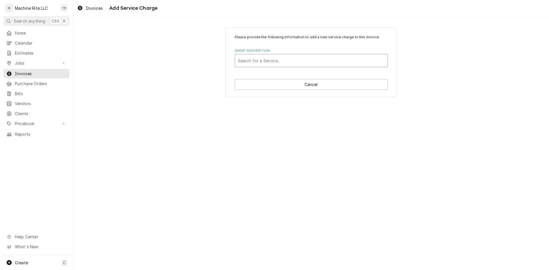
click at [279, 67] on div "Search for a Service..." at bounding box center [311, 60] width 152 height 13
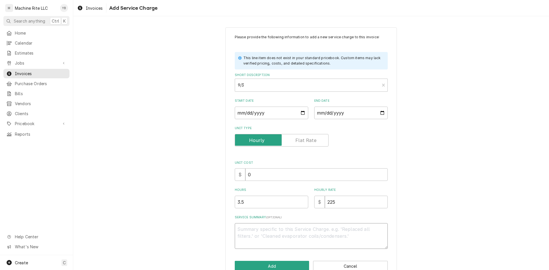
click at [239, 225] on textarea "Service Summary ( optional )" at bounding box center [311, 236] width 153 height 26
paste textarea "worked on truline sealer, did a temporary to test and adjust, removed broken pa…"
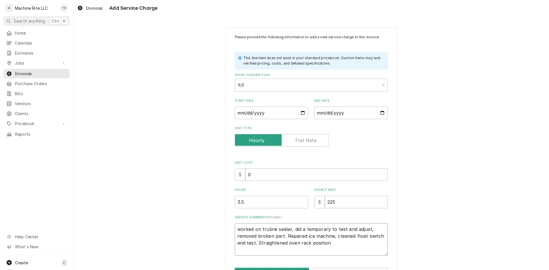
scroll to position [21, 0]
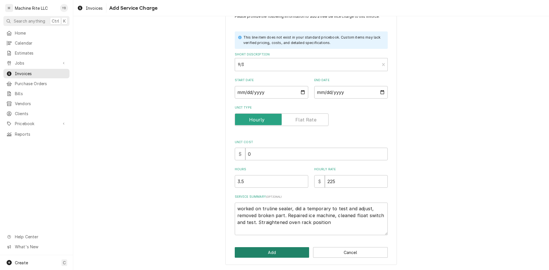
click at [245, 256] on button "Add" at bounding box center [272, 252] width 75 height 11
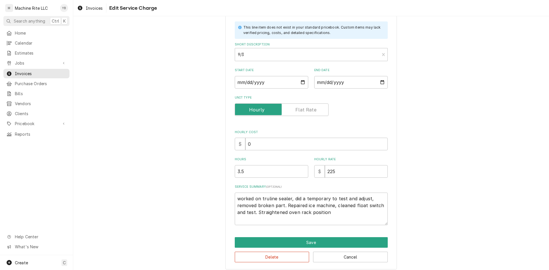
scroll to position [35, 0]
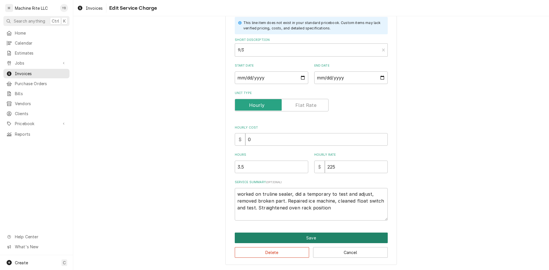
click at [296, 237] on button "Save" at bounding box center [311, 238] width 153 height 11
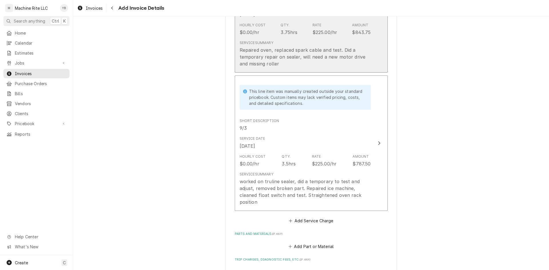
scroll to position [1671, 0]
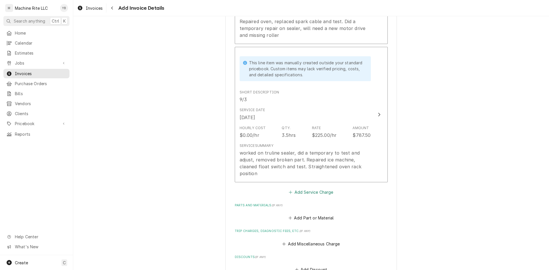
click at [301, 191] on button "Add Service Charge" at bounding box center [311, 193] width 46 height 8
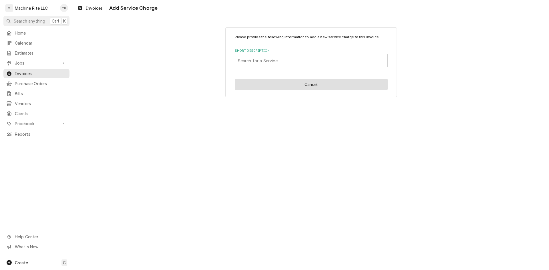
click at [307, 86] on button "Cancel" at bounding box center [311, 84] width 153 height 11
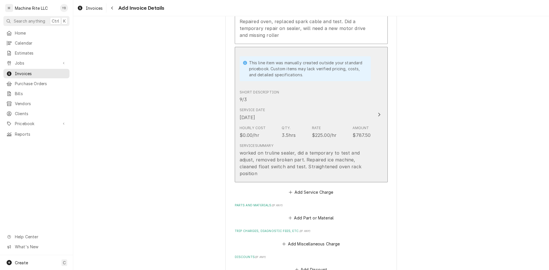
scroll to position [1664, 0]
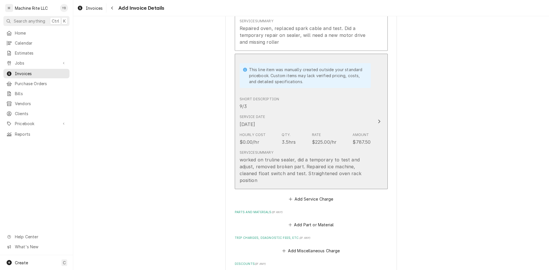
click at [279, 142] on div "Hourly Cost $0.00/hr Qty. 3.5hrs Rate $225.00/hr Amount $787.50" at bounding box center [305, 139] width 131 height 18
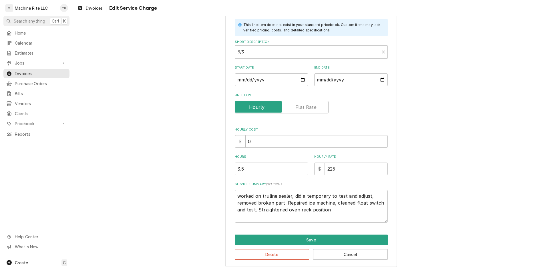
scroll to position [35, 0]
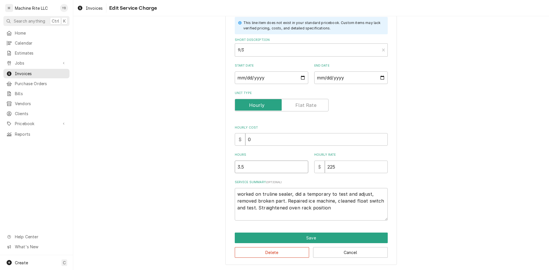
drag, startPoint x: 244, startPoint y: 167, endPoint x: 232, endPoint y: 167, distance: 12.3
click at [232, 167] on div "Use the fields below to edit this service charge This line item does not exist …" at bounding box center [311, 128] width 172 height 273
click at [334, 214] on textarea "worked on truline sealer, did a temporary to test and adjust, removed broken pa…" at bounding box center [311, 204] width 153 height 33
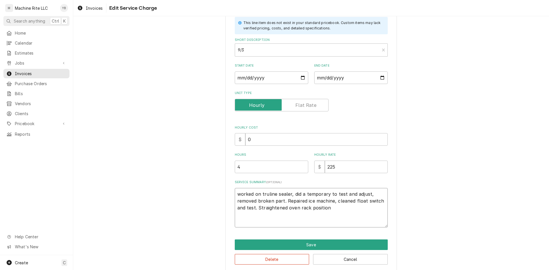
click at [337, 213] on textarea "worked on truline sealer, did a temporary to test and adjust, removed broken pa…" at bounding box center [311, 207] width 153 height 39
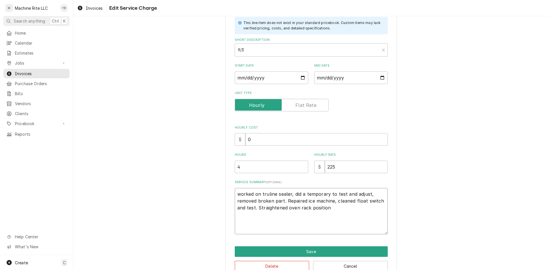
paste textarea "fabricate high temperature bushing for sealer"
click at [235, 220] on textarea "worked on truline sealer, did a temporary to test and adjust, removed broken pa…" at bounding box center [311, 211] width 153 height 46
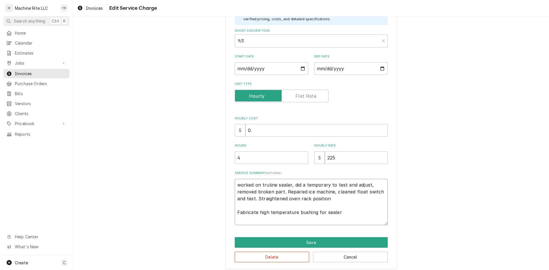
scroll to position [49, 0]
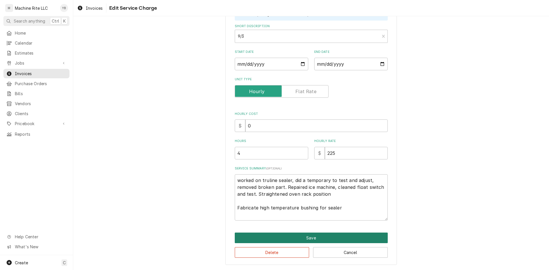
click at [348, 237] on button "Save" at bounding box center [311, 238] width 153 height 11
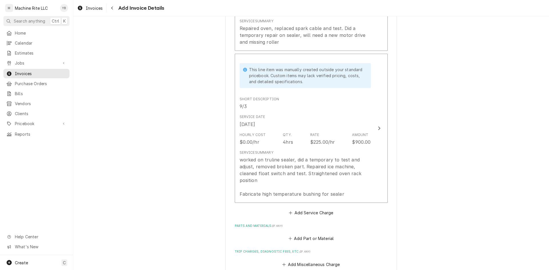
scroll to position [1657, 0]
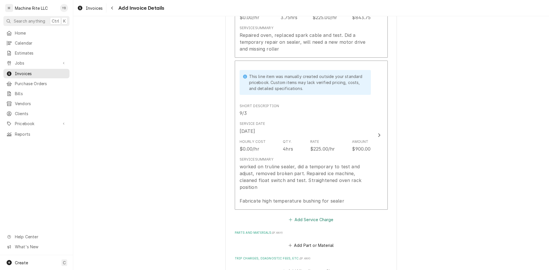
click at [298, 219] on button "Add Service Charge" at bounding box center [311, 220] width 46 height 8
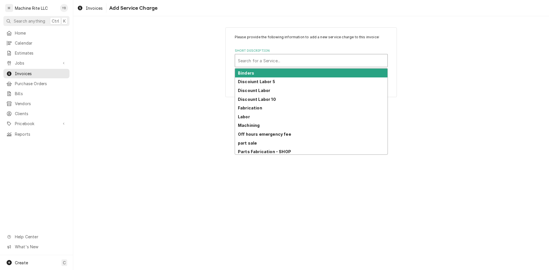
click at [288, 60] on div "Short Description" at bounding box center [311, 61] width 147 height 10
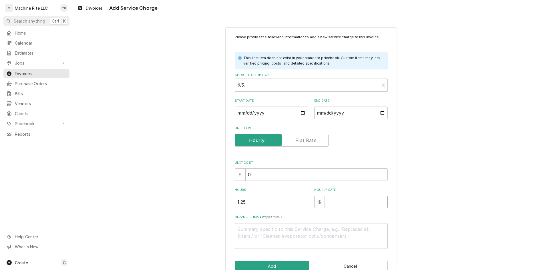
click at [335, 201] on input "Hourly Rate" at bounding box center [356, 202] width 63 height 13
click at [304, 228] on textarea "Service Summary ( optional )" at bounding box center [311, 236] width 153 height 26
paste textarea "installed repaired part in sealer and test"
click at [235, 229] on textarea "installed repaired part in sealer and test" at bounding box center [311, 236] width 153 height 26
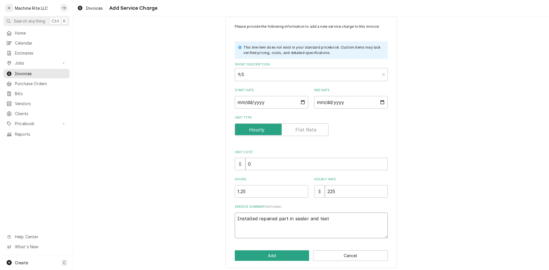
scroll to position [14, 0]
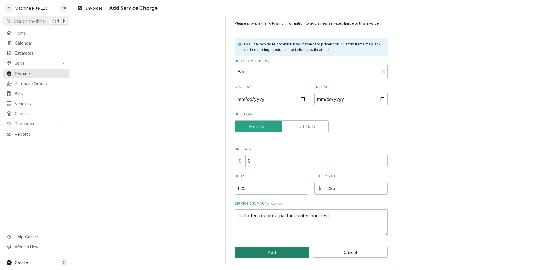
click at [261, 250] on button "Add" at bounding box center [272, 252] width 75 height 11
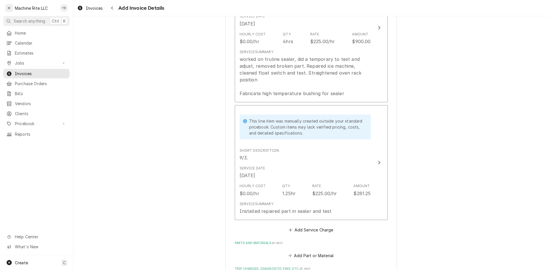
scroll to position [1879, 0]
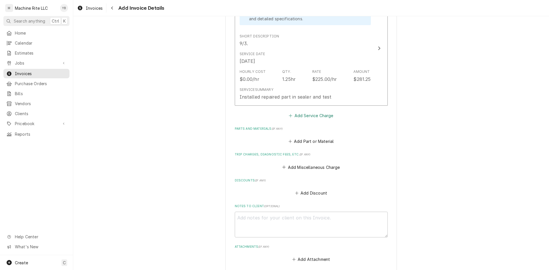
click at [312, 118] on button "Add Service Charge" at bounding box center [311, 116] width 46 height 8
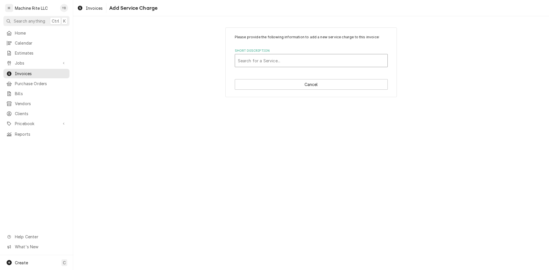
click at [260, 64] on div "Short Description" at bounding box center [311, 61] width 147 height 10
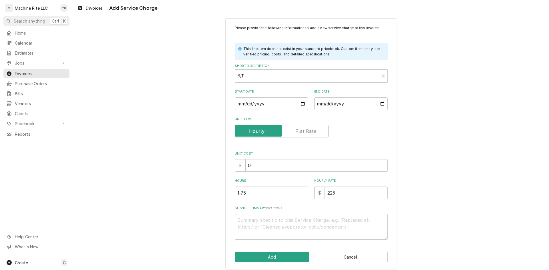
scroll to position [14, 0]
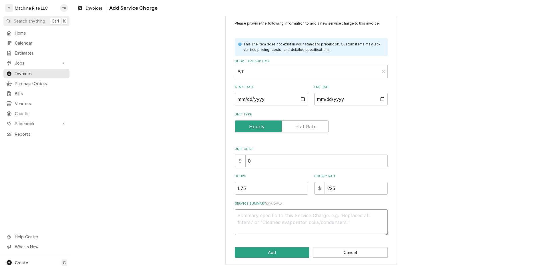
click at [262, 210] on textarea "Service Summary ( optional )" at bounding box center [311, 223] width 153 height 26
paste textarea "test new sheeter"
click at [251, 252] on button "Add" at bounding box center [272, 252] width 75 height 11
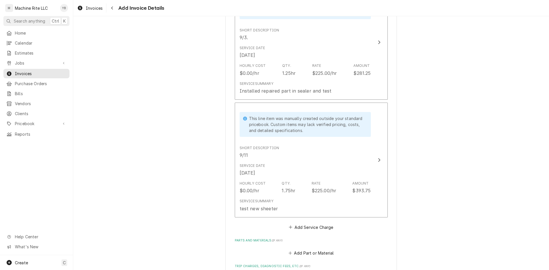
scroll to position [1908, 0]
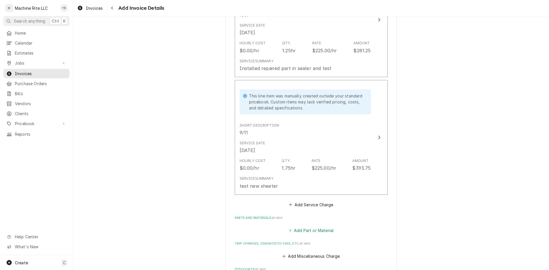
click at [308, 232] on button "Add Part or Material" at bounding box center [311, 231] width 47 height 8
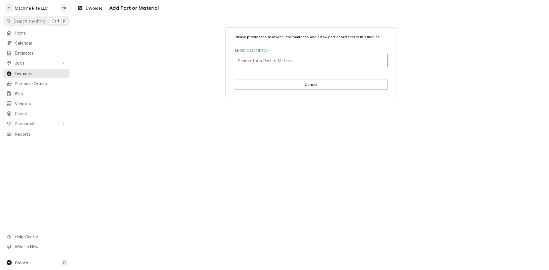
click at [265, 61] on div "Short Description" at bounding box center [311, 61] width 147 height 10
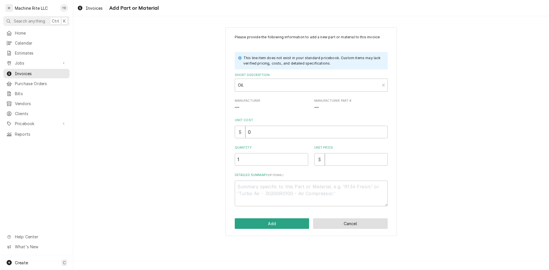
click at [333, 223] on button "Cancel" at bounding box center [350, 224] width 75 height 11
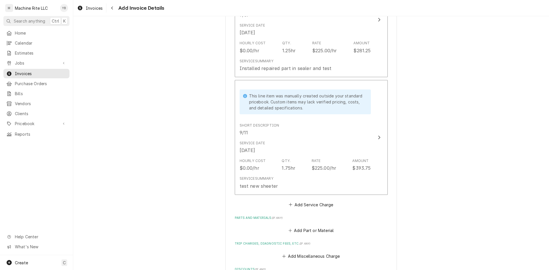
scroll to position [1908, 0]
click at [302, 230] on button "Add Part or Material" at bounding box center [311, 231] width 47 height 8
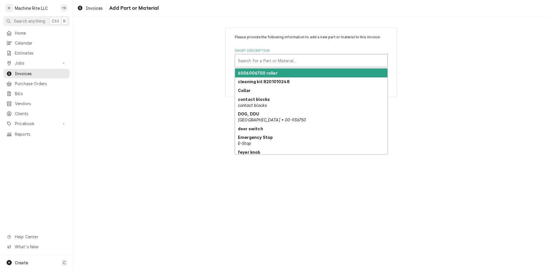
click at [272, 58] on div "Short Description" at bounding box center [311, 61] width 147 height 10
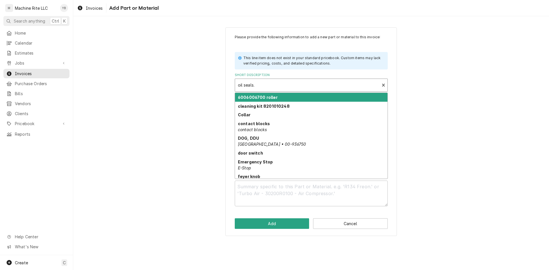
click at [264, 82] on div "Short Description" at bounding box center [307, 85] width 139 height 10
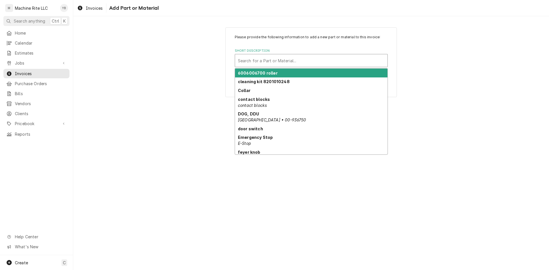
click at [291, 56] on div "Short Description" at bounding box center [311, 61] width 147 height 10
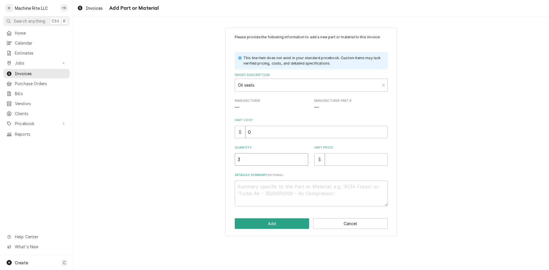
drag, startPoint x: 248, startPoint y: 161, endPoint x: 364, endPoint y: 165, distance: 116.0
click at [239, 158] on input "3" at bounding box center [272, 159] width 74 height 13
click at [362, 165] on input "Unit Price" at bounding box center [356, 159] width 63 height 13
click at [269, 221] on button "Add" at bounding box center [272, 224] width 75 height 11
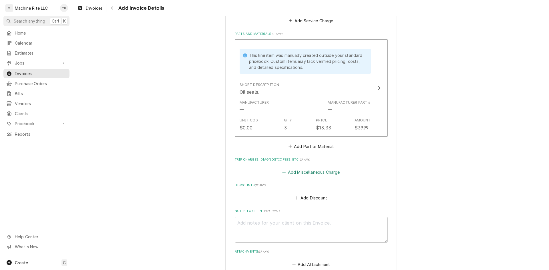
scroll to position [2137, 0]
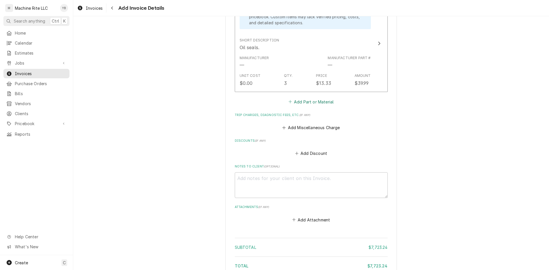
click at [297, 102] on button "Add Part or Material" at bounding box center [311, 102] width 47 height 8
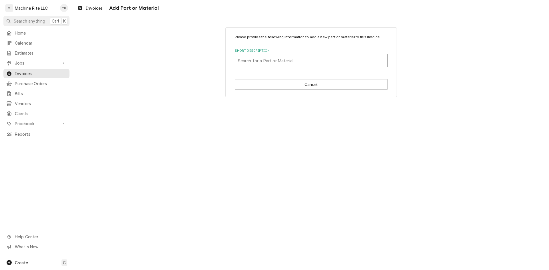
click at [275, 63] on div "Short Description" at bounding box center [311, 61] width 147 height 10
click at [241, 62] on div "Short Description" at bounding box center [311, 61] width 147 height 10
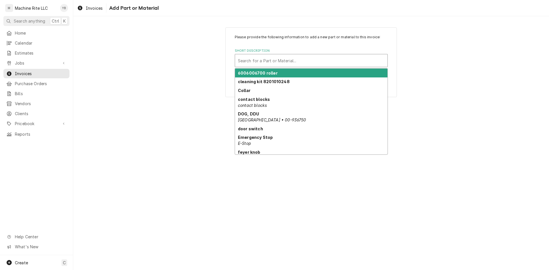
paste input "latches"
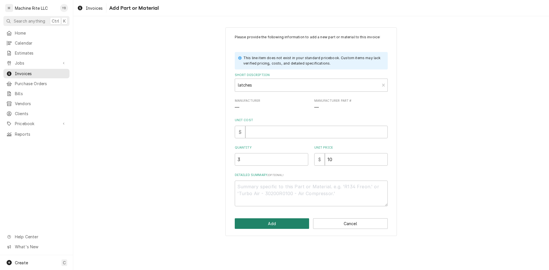
click at [265, 225] on button "Add" at bounding box center [272, 224] width 75 height 11
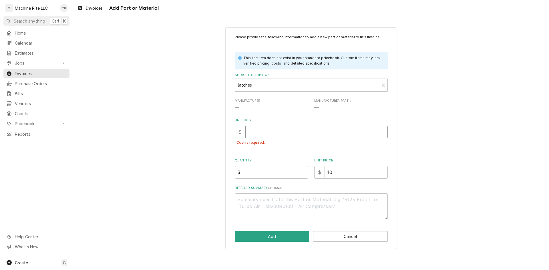
drag, startPoint x: 265, startPoint y: 136, endPoint x: 268, endPoint y: 134, distance: 3.4
click at [267, 134] on input "Unit Cost" at bounding box center [316, 132] width 142 height 13
click at [279, 229] on div "Please provide the following information to add a new part or material to this …" at bounding box center [311, 138] width 172 height 222
click at [279, 231] on div "Please provide the following information to add a new part or material to this …" at bounding box center [311, 138] width 172 height 222
click at [279, 241] on button "Add" at bounding box center [272, 236] width 75 height 11
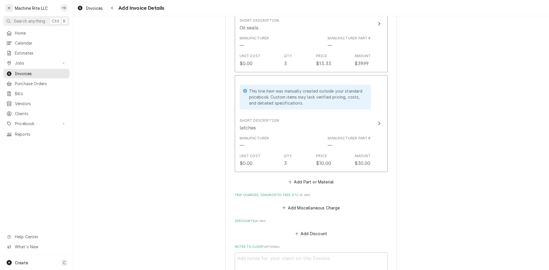
scroll to position [2166, 0]
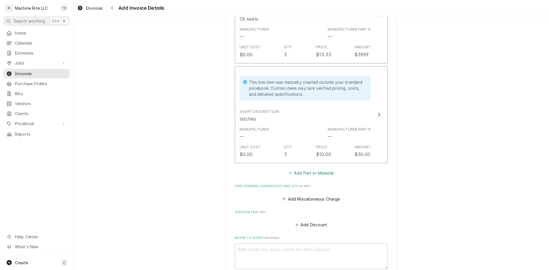
click at [308, 173] on button "Add Part or Material" at bounding box center [311, 173] width 47 height 8
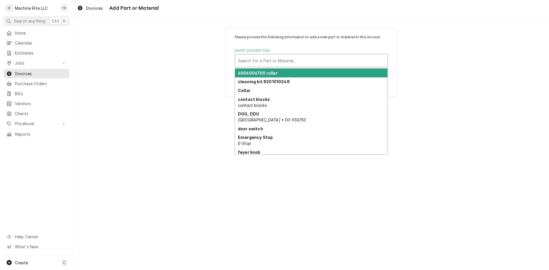
click at [278, 61] on div "Short Description" at bounding box center [311, 61] width 147 height 10
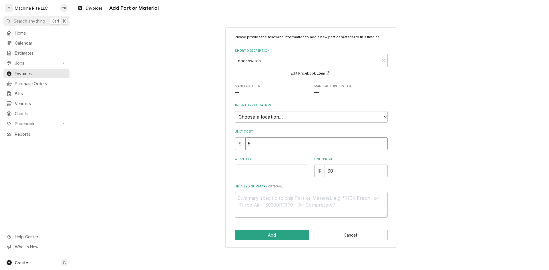
drag, startPoint x: 262, startPoint y: 140, endPoint x: 245, endPoint y: 181, distance: 43.4
click at [241, 145] on div "$ 5" at bounding box center [311, 144] width 153 height 13
click at [246, 171] on input "Quantity" at bounding box center [272, 171] width 74 height 13
click at [277, 233] on button "Add" at bounding box center [272, 235] width 75 height 11
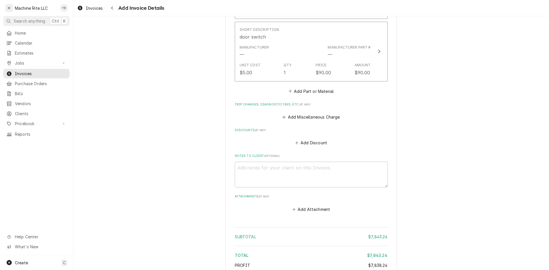
scroll to position [2362, 0]
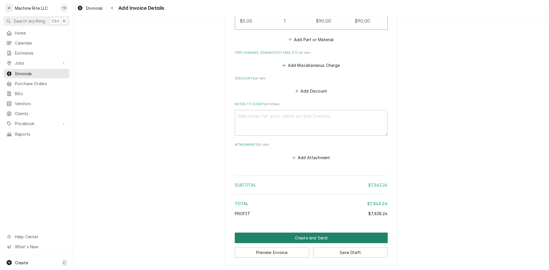
click at [281, 238] on button "Create and Send" at bounding box center [311, 238] width 153 height 11
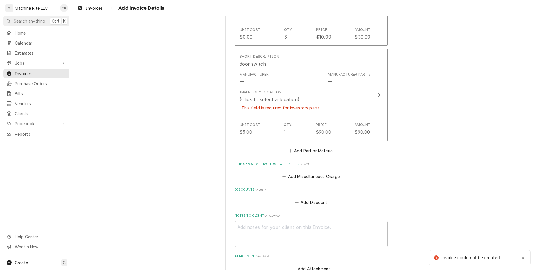
scroll to position [2273, 0]
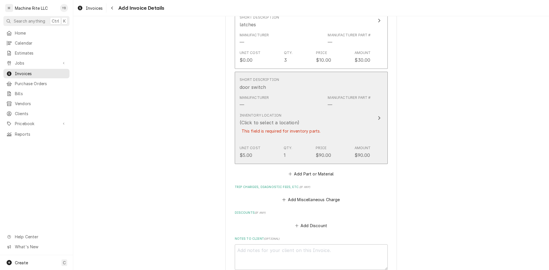
click at [262, 120] on div "(Click to select a location)" at bounding box center [270, 122] width 60 height 7
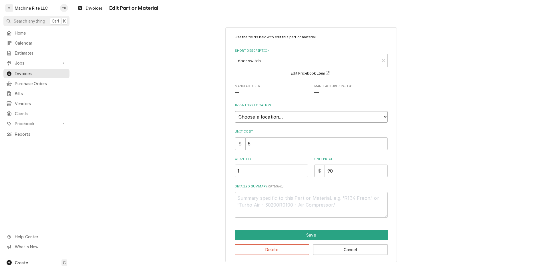
click at [269, 116] on select "Choose a location... Edison's Truck Shop Yumy's Truck" at bounding box center [311, 116] width 153 height 11
click at [235, 111] on select "Choose a location... Edison's Truck Shop Yumy's Truck" at bounding box center [311, 116] width 153 height 11
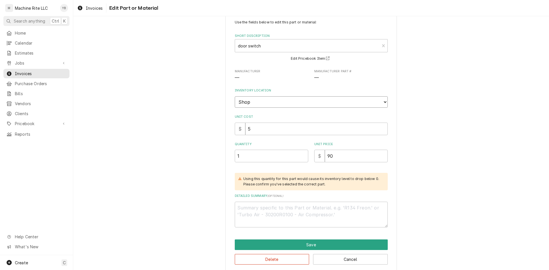
scroll to position [22, 0]
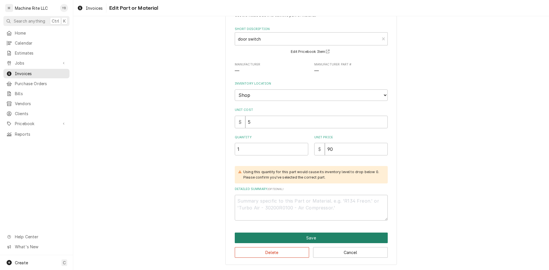
click at [298, 238] on button "Save" at bounding box center [311, 238] width 153 height 11
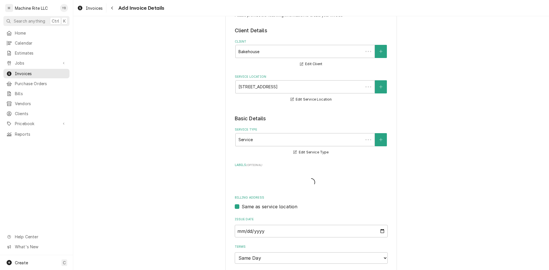
scroll to position [2273, 0]
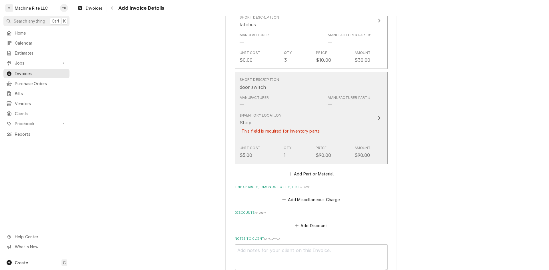
click at [285, 130] on div "This field is required for inventory parts." at bounding box center [281, 131] width 83 height 10
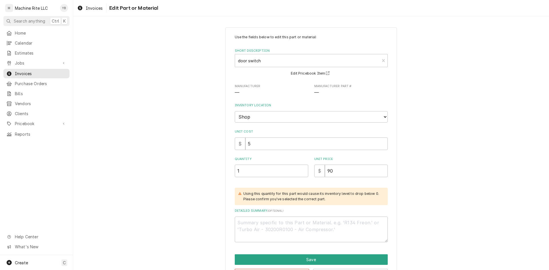
scroll to position [22, 0]
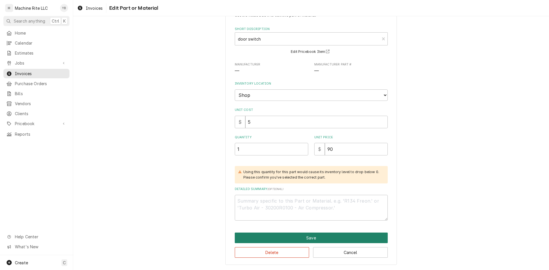
click at [288, 235] on button "Save" at bounding box center [311, 238] width 153 height 11
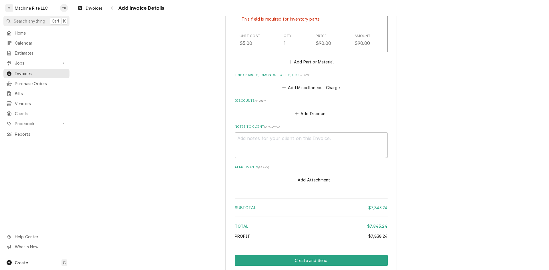
scroll to position [2408, 0]
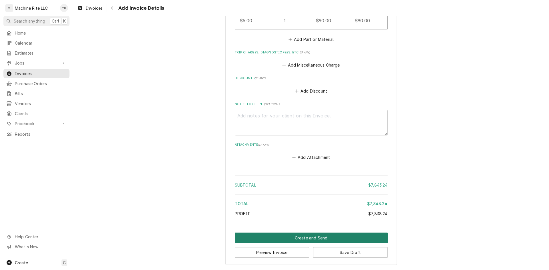
click at [288, 239] on button "Create and Send" at bounding box center [311, 238] width 153 height 11
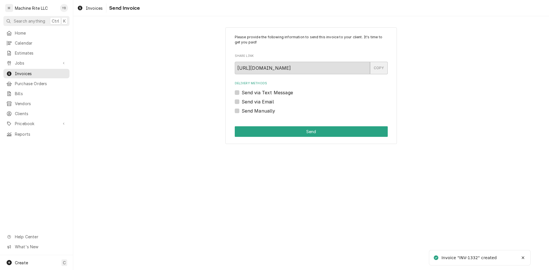
click at [383, 67] on div "COPY" at bounding box center [379, 68] width 18 height 13
click at [376, 68] on div "COPY" at bounding box center [379, 68] width 18 height 13
click at [362, 69] on input "https://app.roopairs.com/invoices/xJvXmrx/NCAk9SZ1-7Joa3JVgxztWsI2ZceaOqxUc0QEv…" at bounding box center [302, 68] width 135 height 13
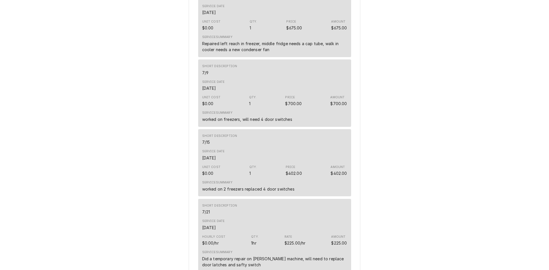
scroll to position [258, 0]
